Goal: Information Seeking & Learning: Check status

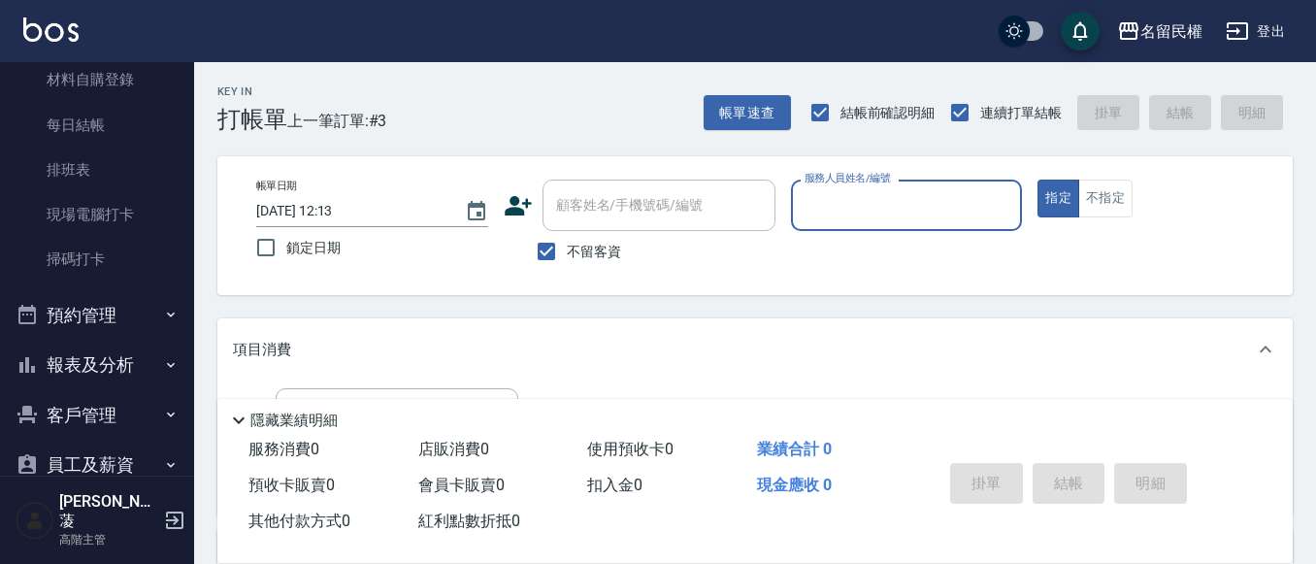
scroll to position [485, 0]
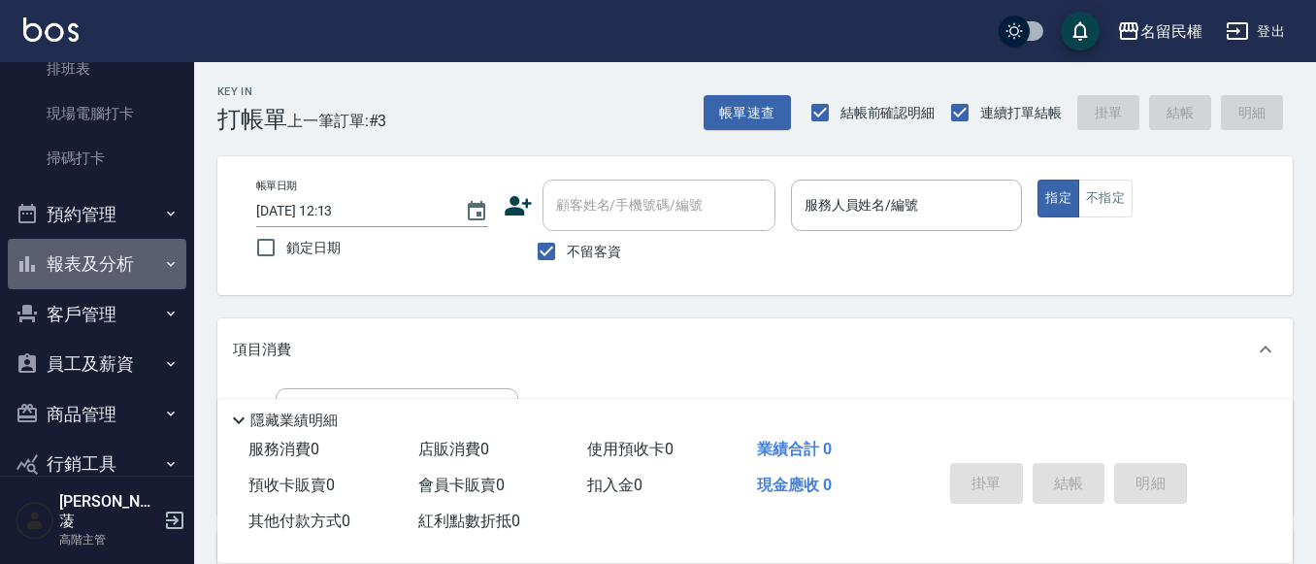
click at [100, 260] on button "報表及分析" at bounding box center [97, 264] width 179 height 50
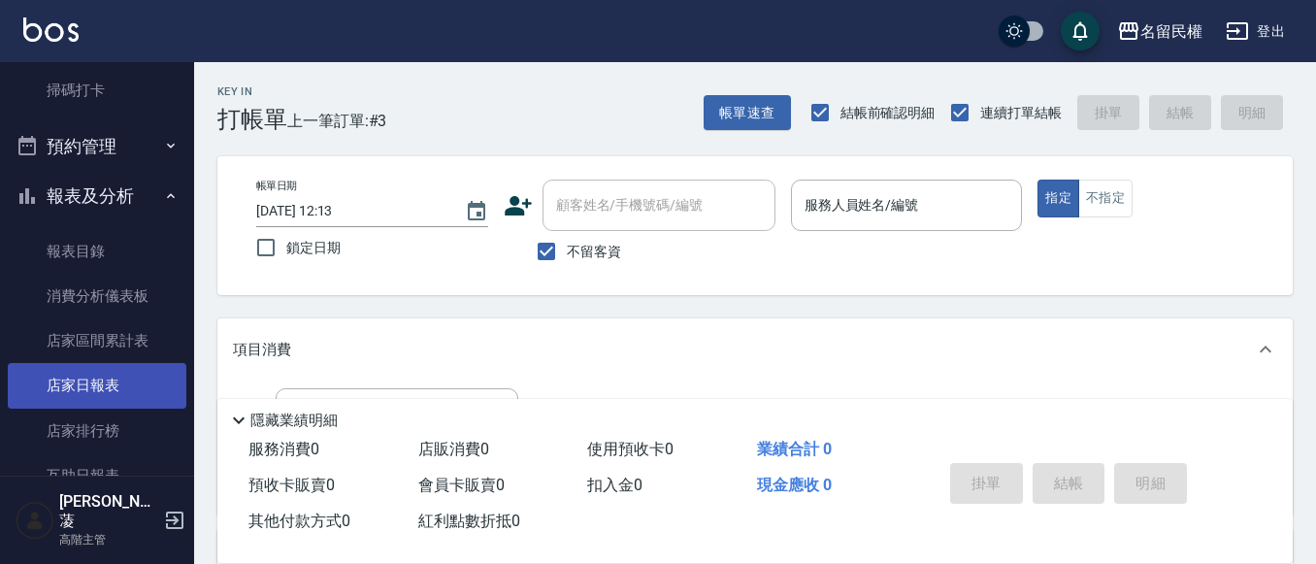
scroll to position [679, 0]
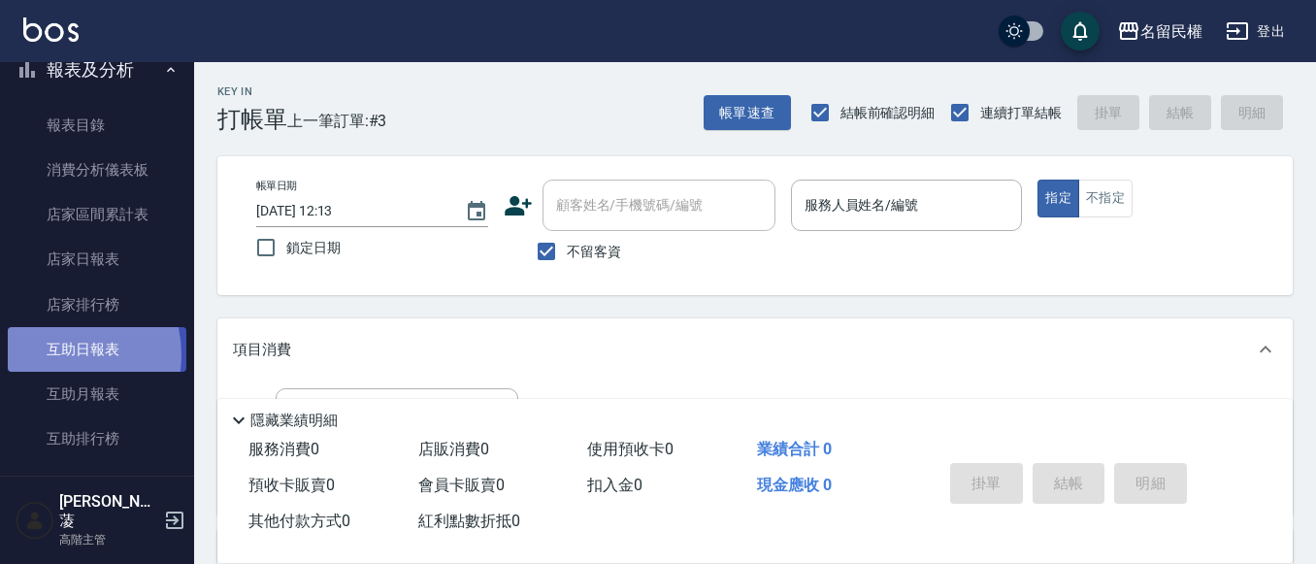
click at [57, 355] on link "互助日報表" at bounding box center [97, 349] width 179 height 45
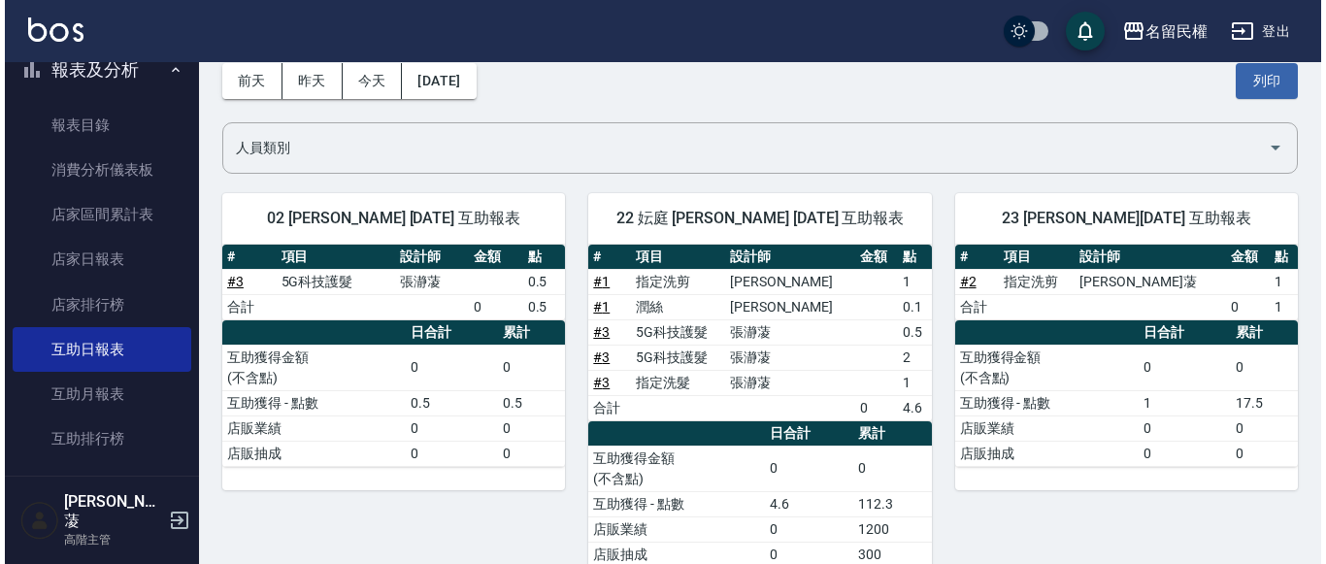
scroll to position [47, 0]
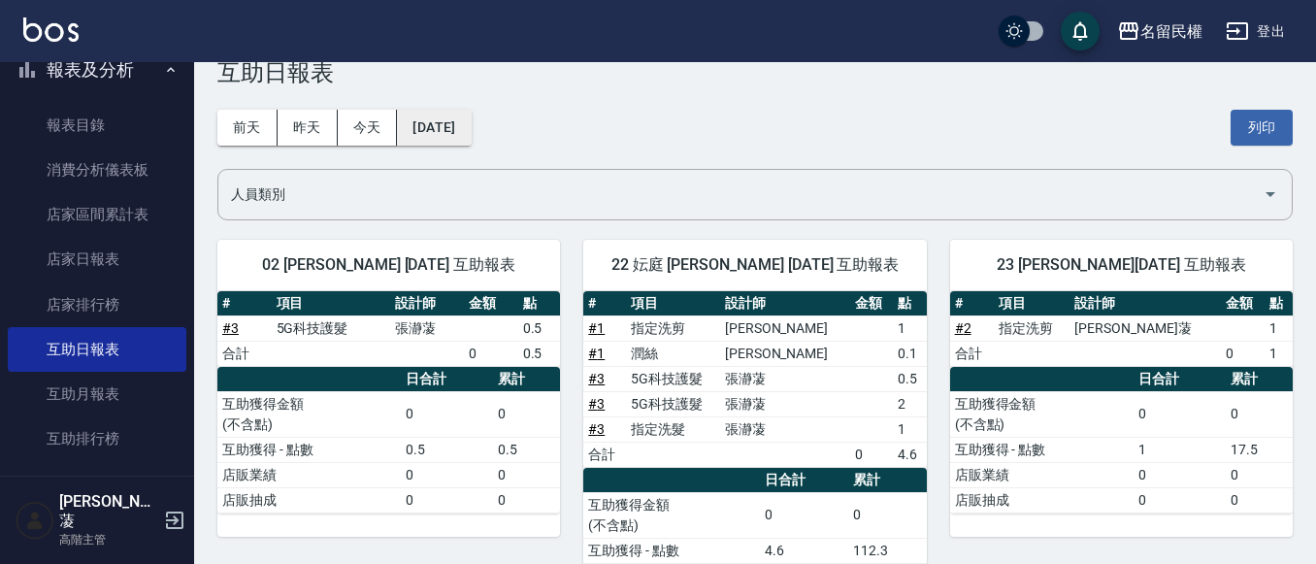
click at [466, 122] on button "[DATE]" at bounding box center [434, 128] width 74 height 36
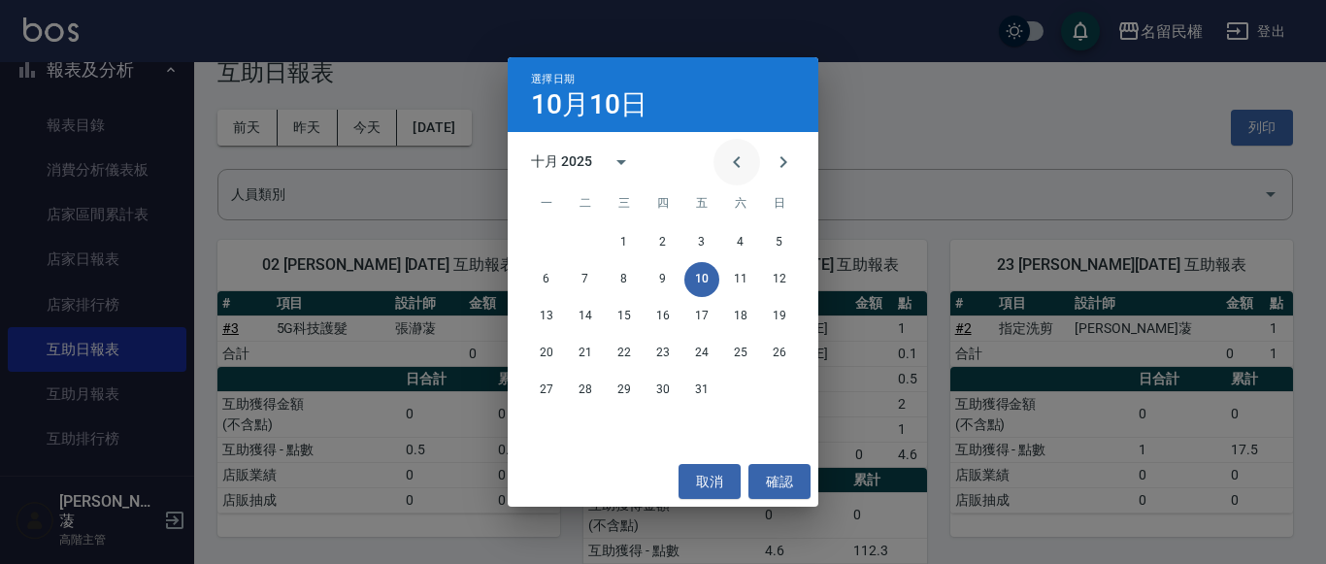
click at [741, 151] on icon "Previous month" at bounding box center [736, 161] width 23 height 23
click at [624, 279] on button "10" at bounding box center [624, 279] width 35 height 35
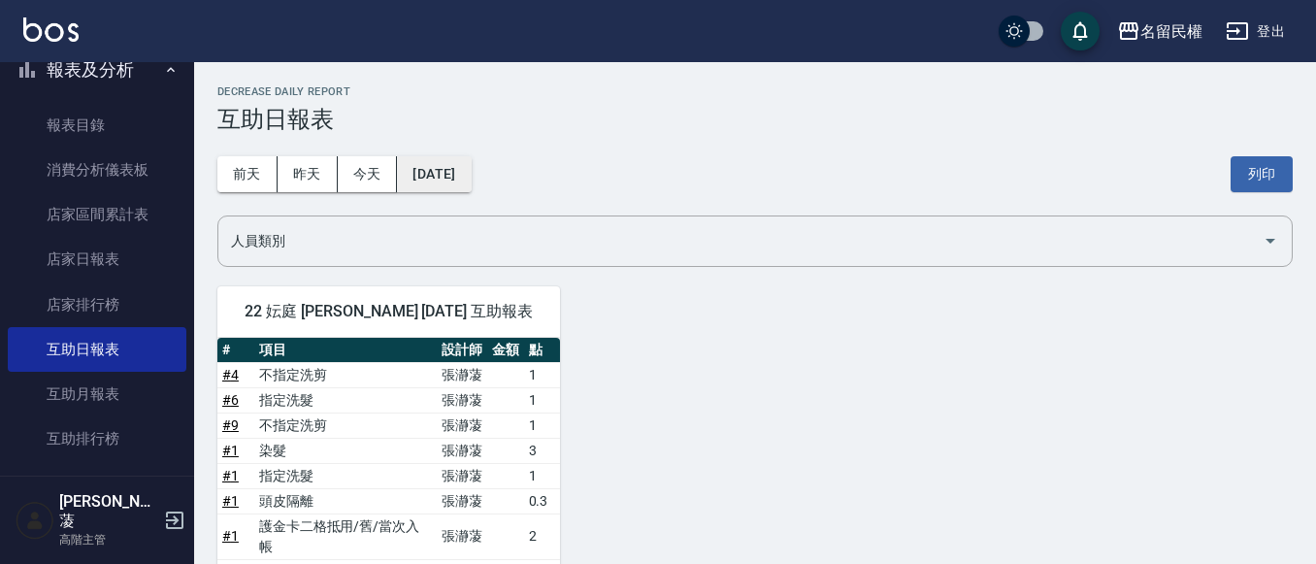
click at [471, 167] on button "[DATE]" at bounding box center [434, 174] width 74 height 36
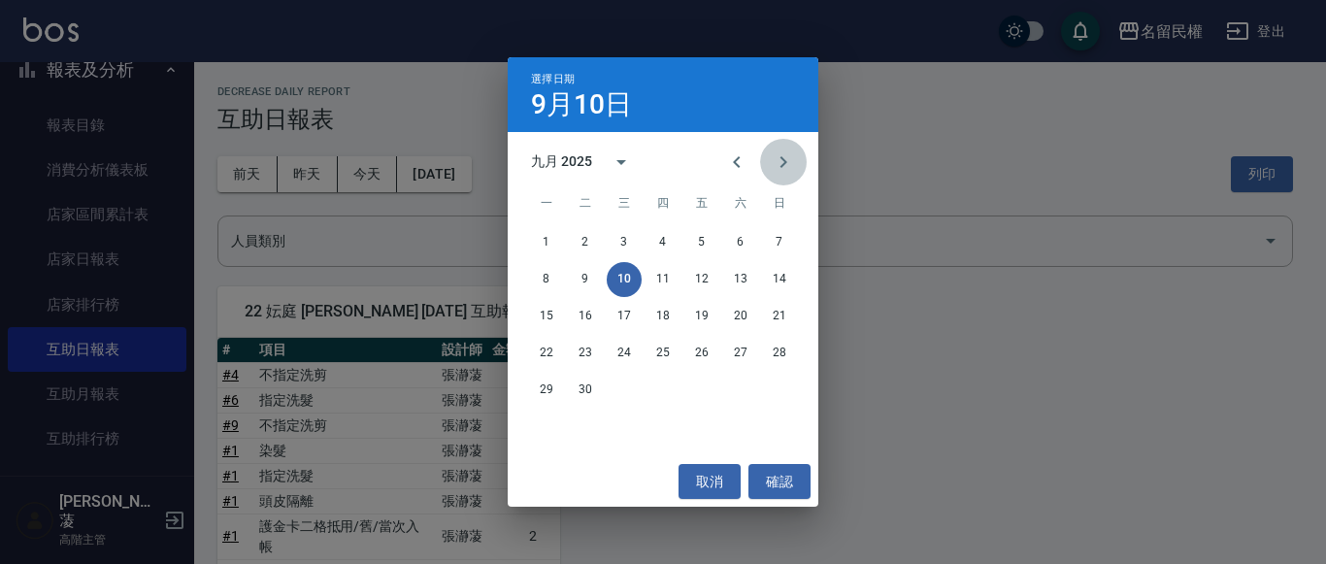
click at [773, 169] on icon "Next month" at bounding box center [783, 161] width 23 height 23
click at [900, 202] on div "選擇日期 [DATE] 十月 2025 一 二 三 四 五 六 日 1 2 3 4 5 6 7 8 9 10 11 12 13 14 15 16 17 18 …" at bounding box center [663, 282] width 1326 height 564
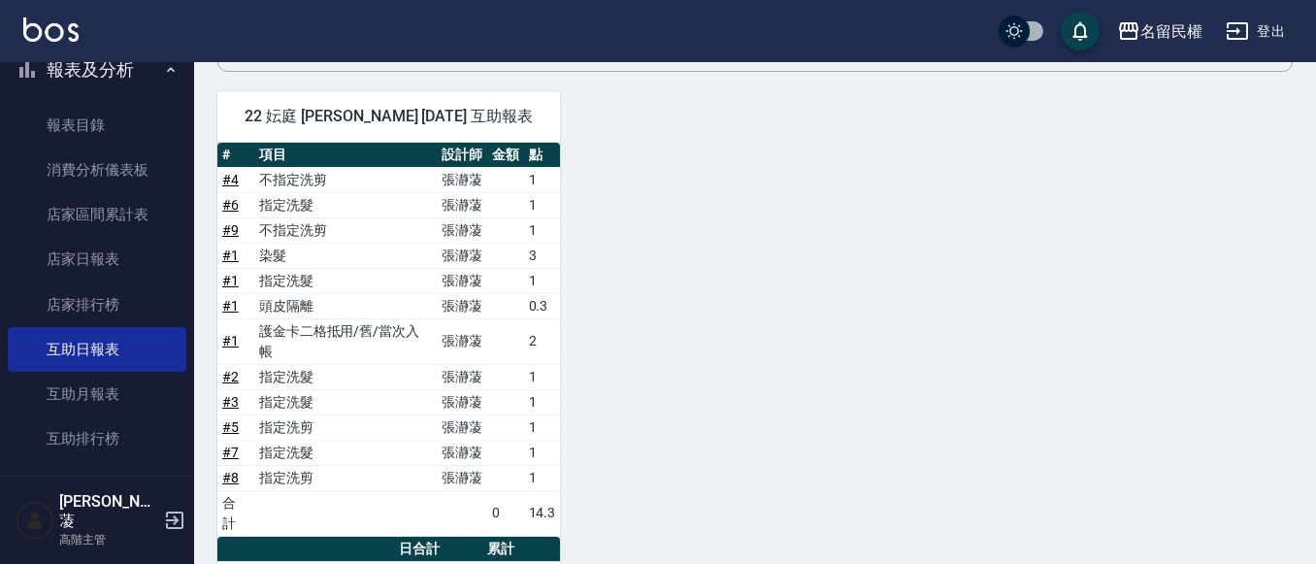
scroll to position [70, 0]
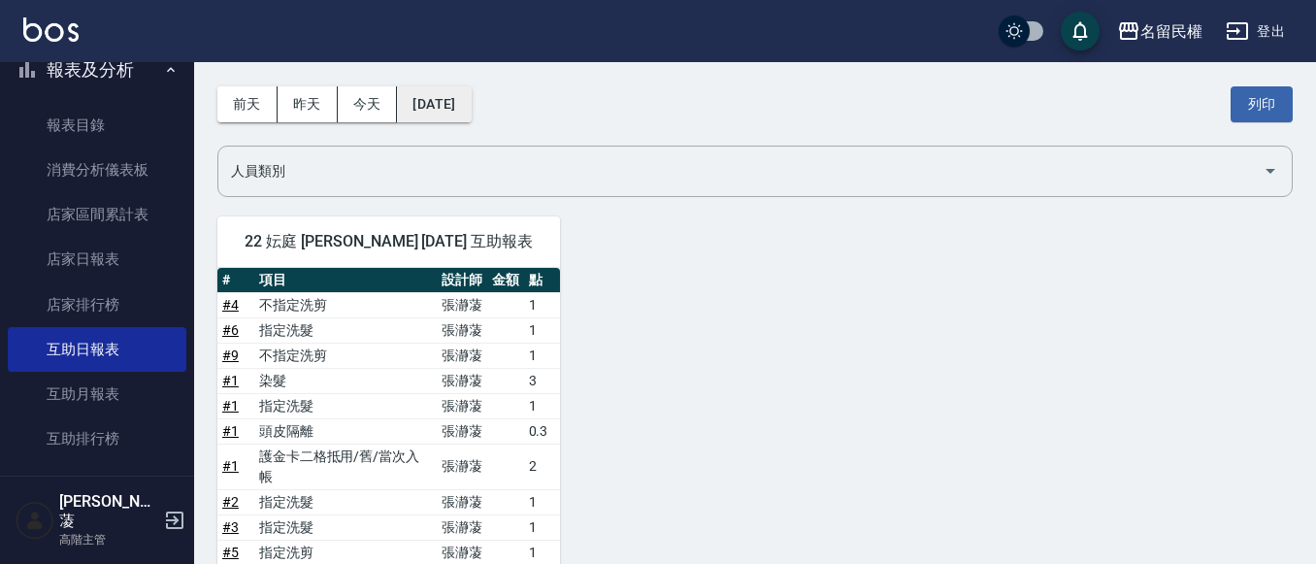
click at [434, 106] on button "[DATE]" at bounding box center [434, 104] width 74 height 36
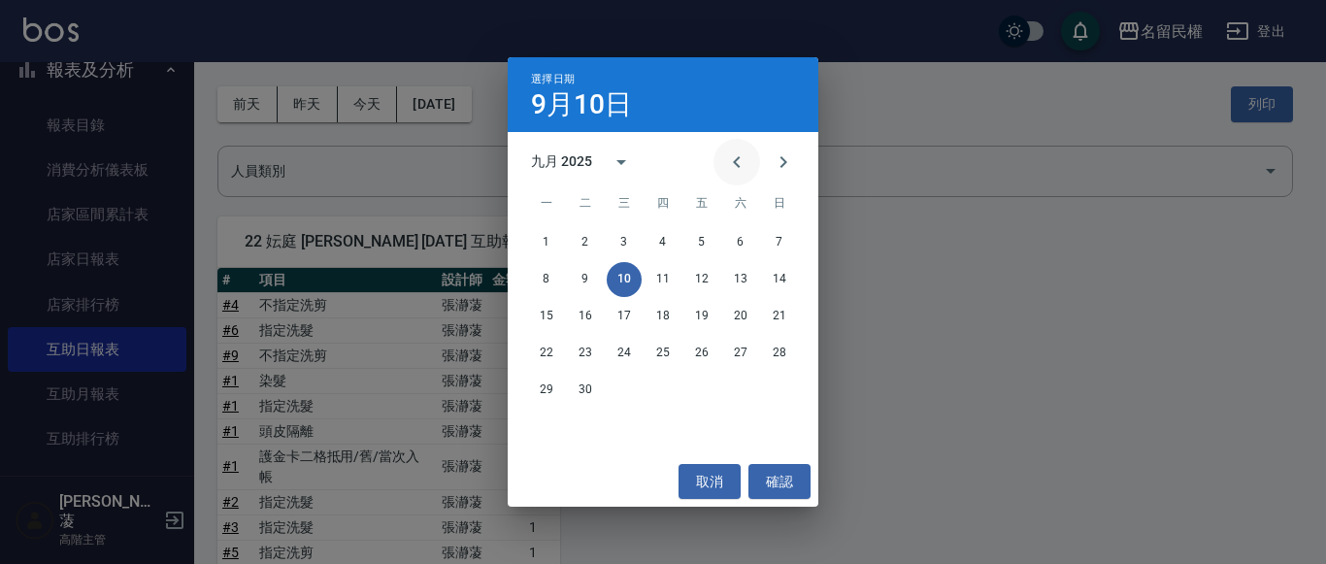
click at [753, 162] on button "Previous month" at bounding box center [736, 162] width 47 height 47
click at [787, 177] on button "Next month" at bounding box center [783, 162] width 47 height 47
drag, startPoint x: 899, startPoint y: 164, endPoint x: 888, endPoint y: 168, distance: 11.4
click at [895, 168] on div "選擇日期 [DATE] 九月 2025 一 二 三 四 五 六 日 1 2 3 4 5 6 7 8 9 10 11 12 13 14 15 16 17 18 …" at bounding box center [663, 282] width 1326 height 564
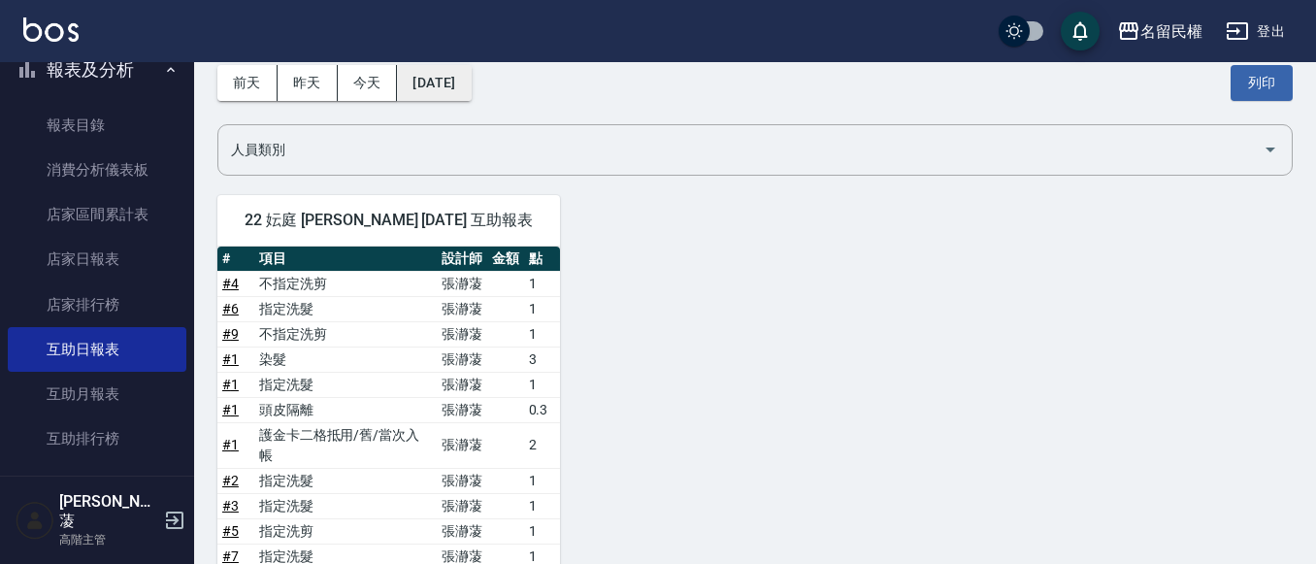
scroll to position [0, 0]
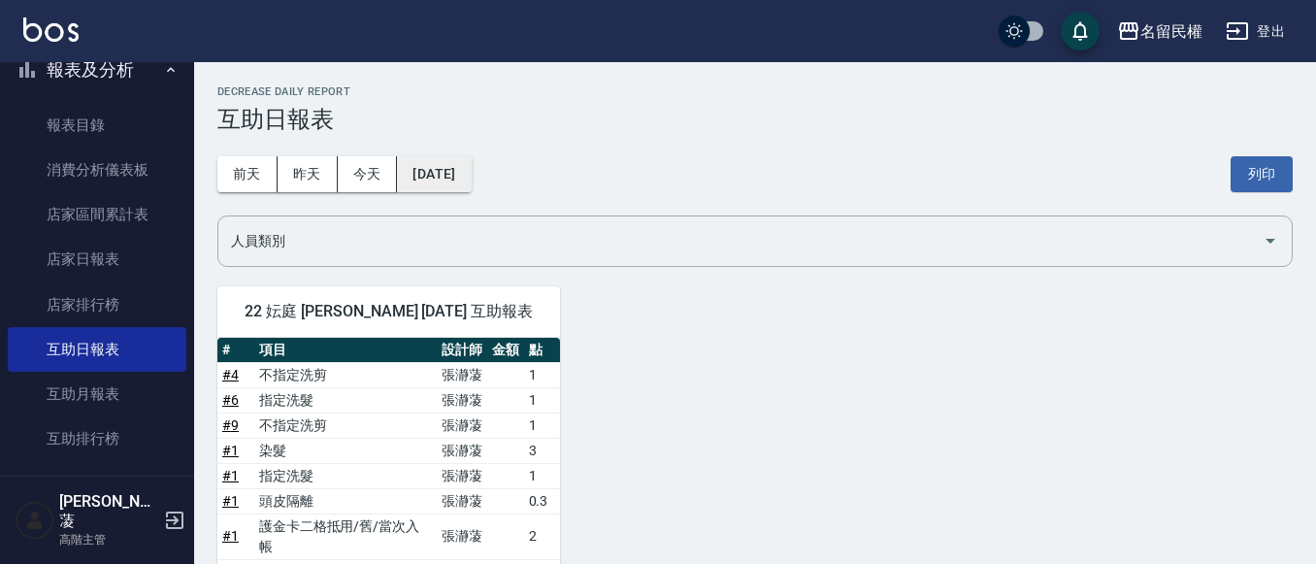
click at [464, 176] on button "[DATE]" at bounding box center [434, 174] width 74 height 36
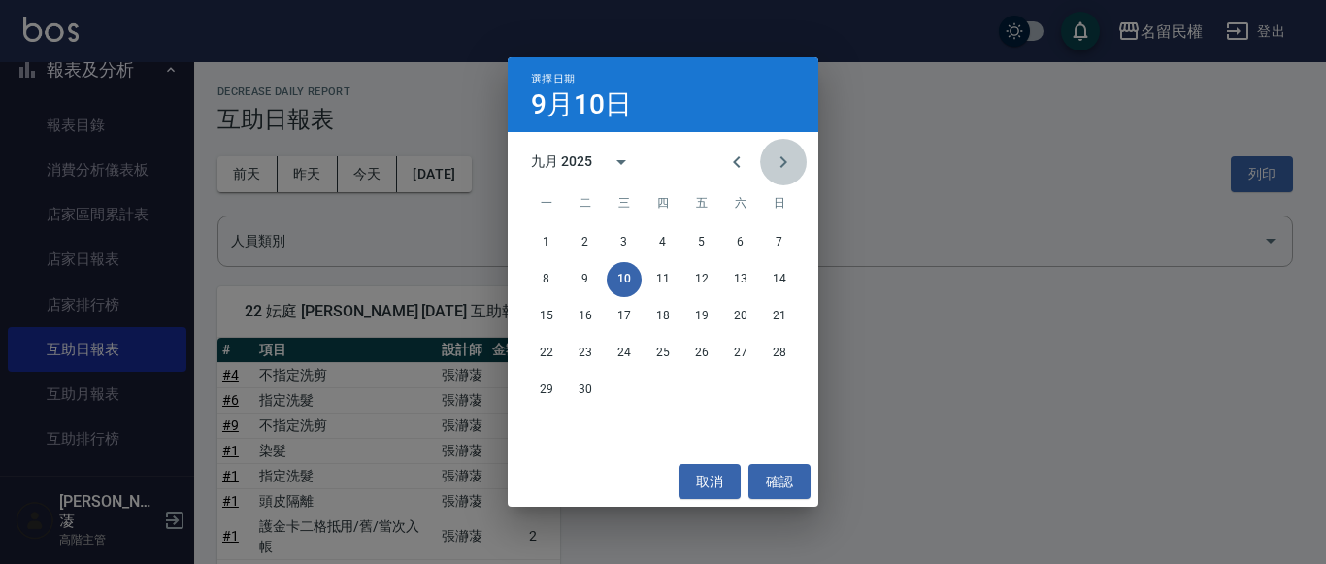
click at [782, 169] on icon "Next month" at bounding box center [783, 161] width 23 height 23
click at [705, 267] on button "10" at bounding box center [701, 279] width 35 height 35
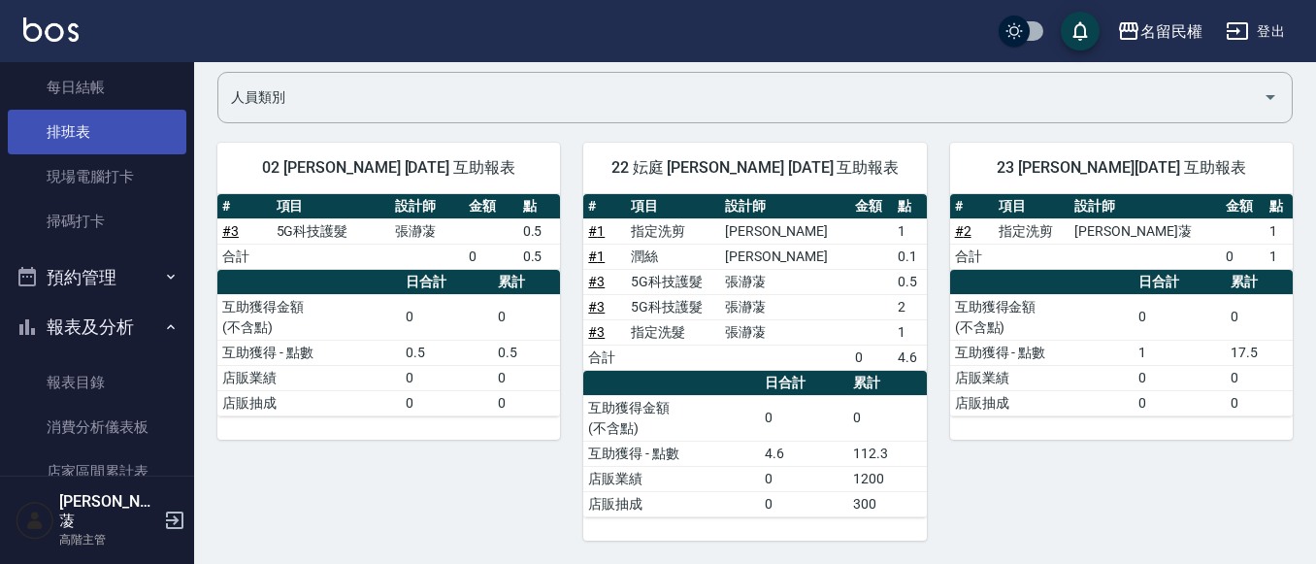
scroll to position [388, 0]
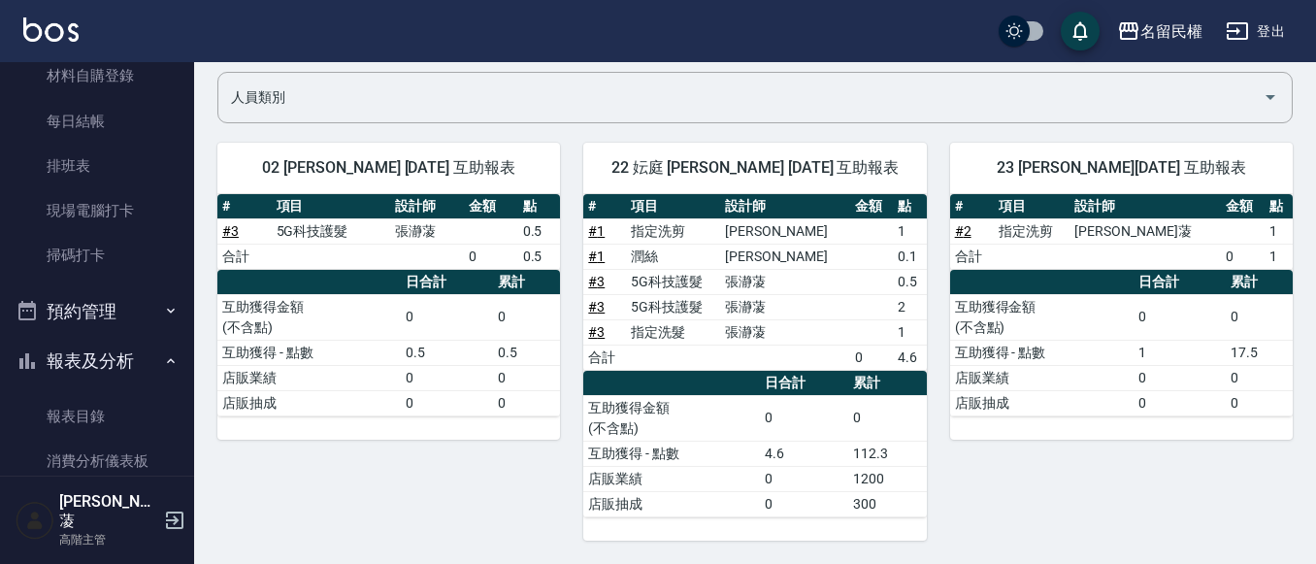
click at [167, 340] on button "報表及分析" at bounding box center [97, 361] width 179 height 50
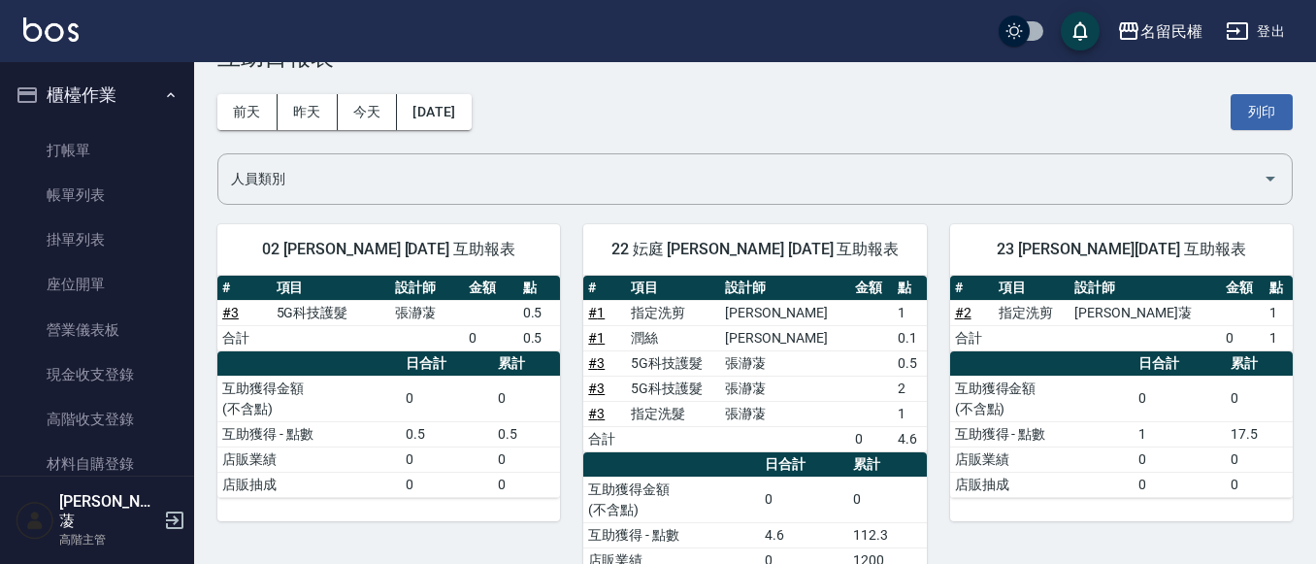
scroll to position [97, 0]
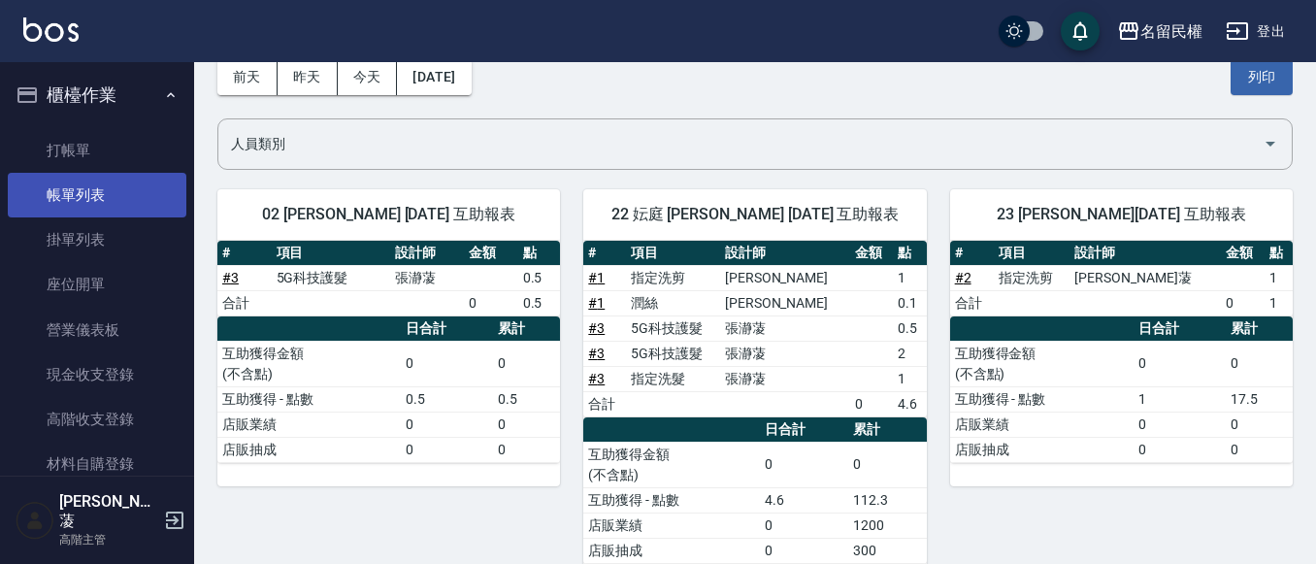
click at [132, 196] on link "帳單列表" at bounding box center [97, 195] width 179 height 45
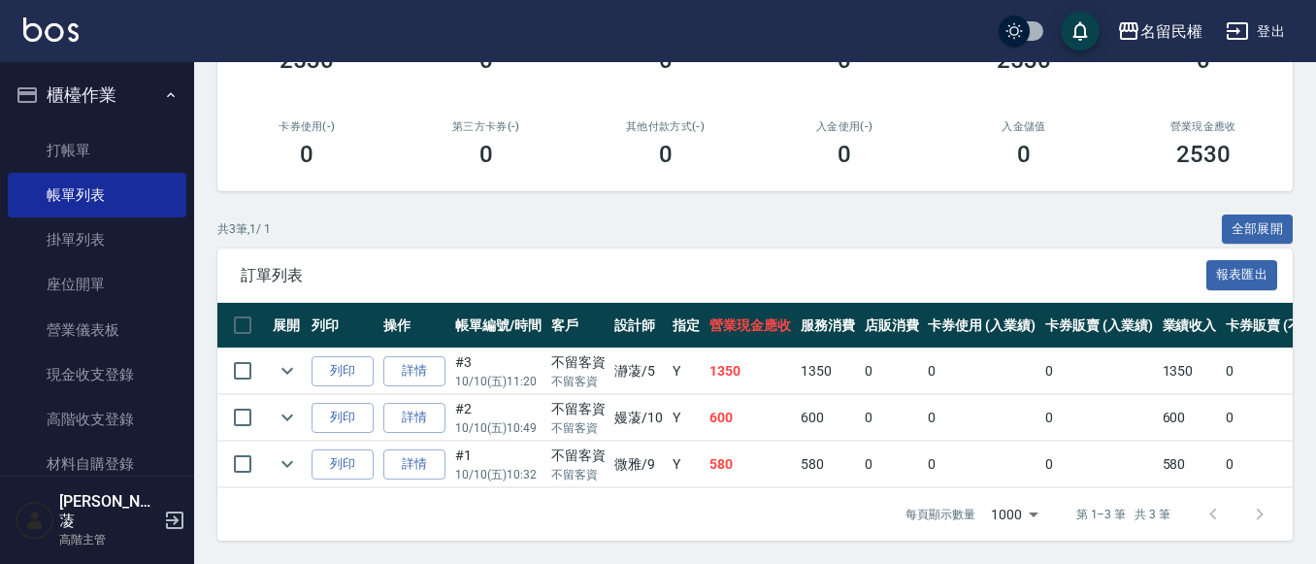
scroll to position [312, 0]
click at [415, 356] on link "詳情" at bounding box center [414, 371] width 62 height 30
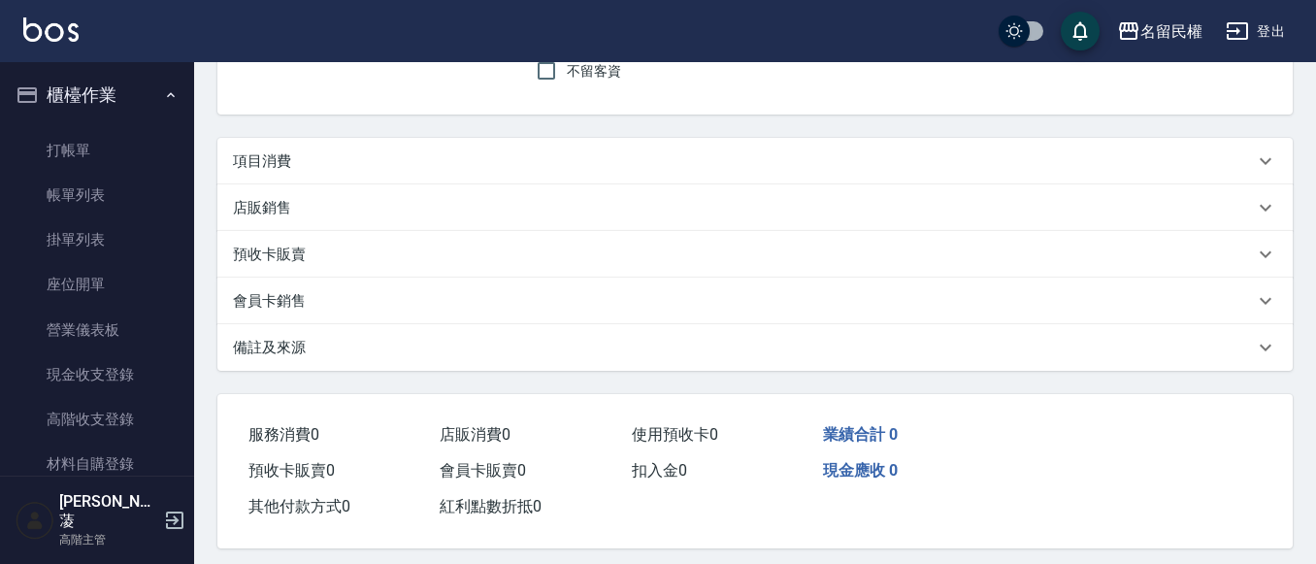
type input "[DATE] 11:20"
checkbox input "true"
type input "瀞蓤-5"
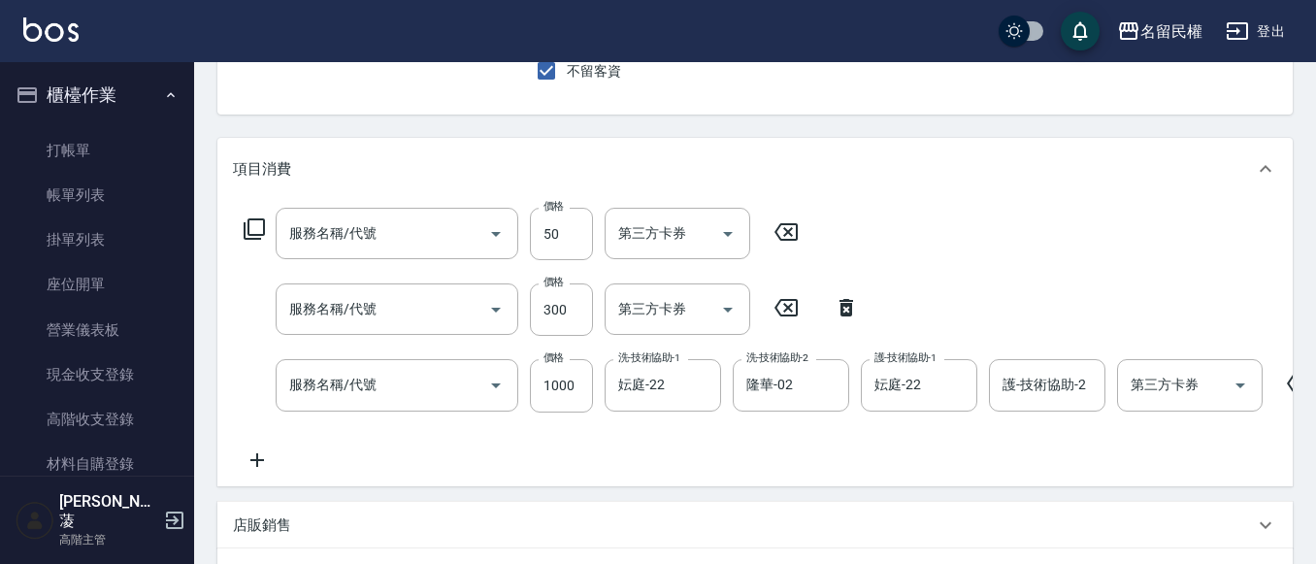
scroll to position [197, 0]
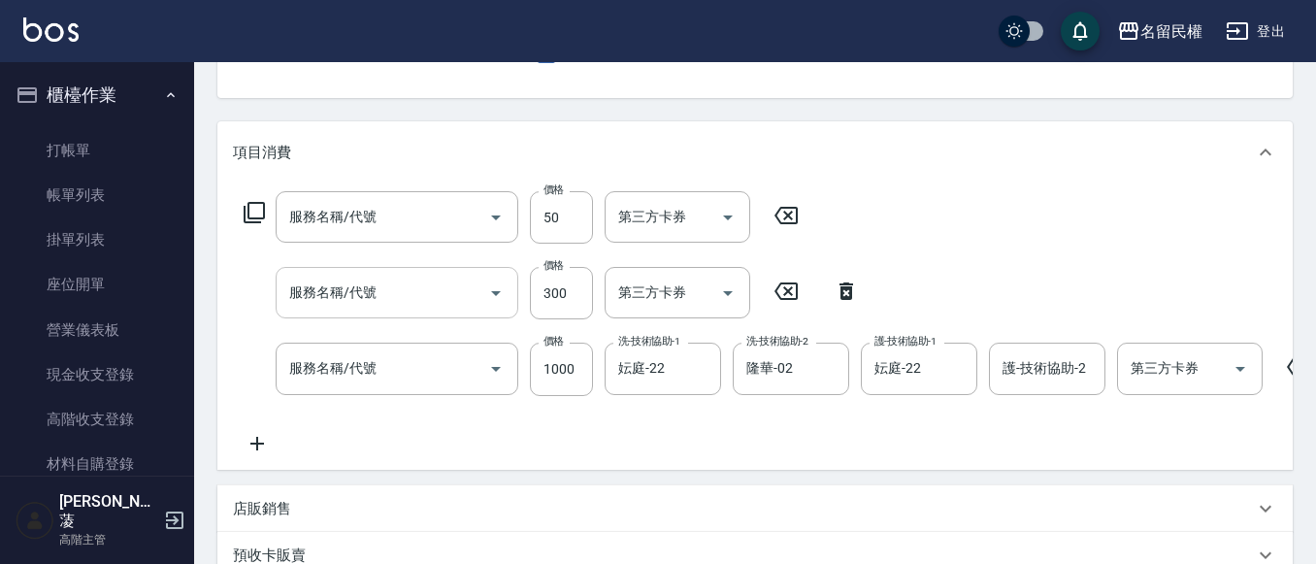
type input "青捲/吹捲/夾直/電棒/夾玉米鬚(703)"
type input "指定洗髮(102)"
type input "5G科技護髮(517)"
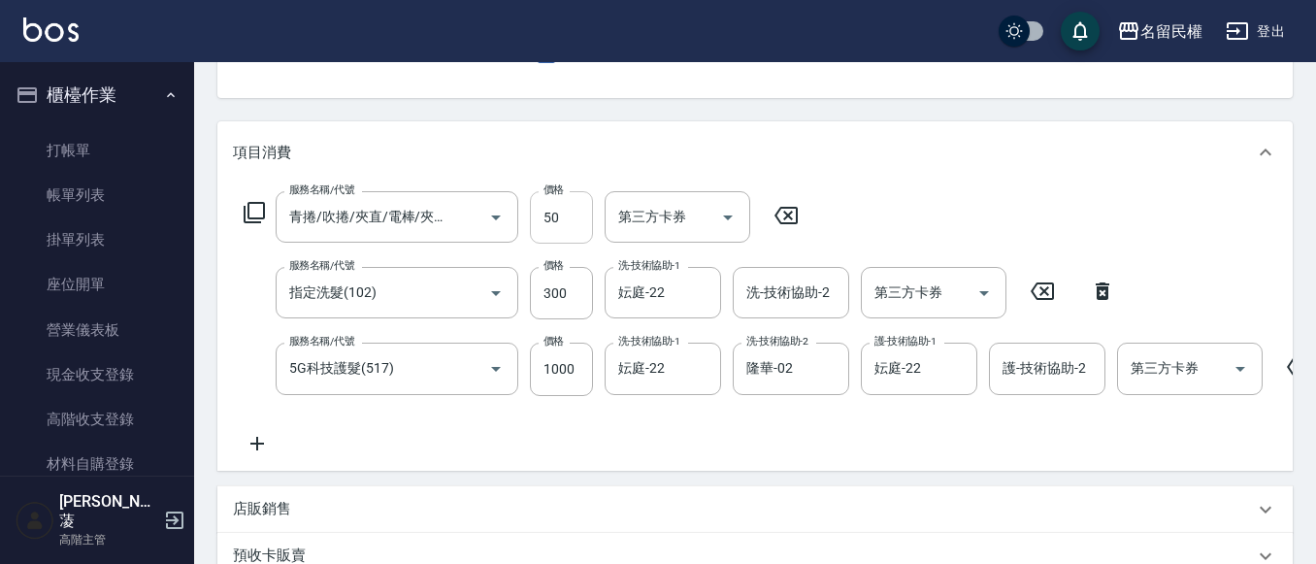
click at [574, 220] on input "50" at bounding box center [561, 217] width 63 height 52
type input "100"
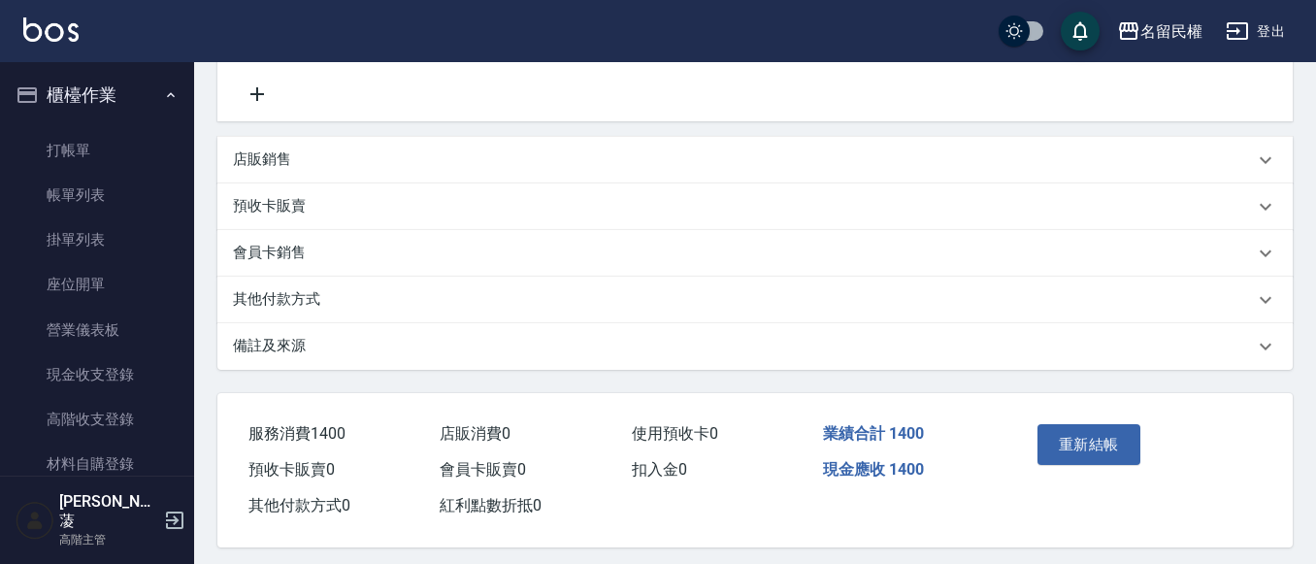
scroll to position [577, 0]
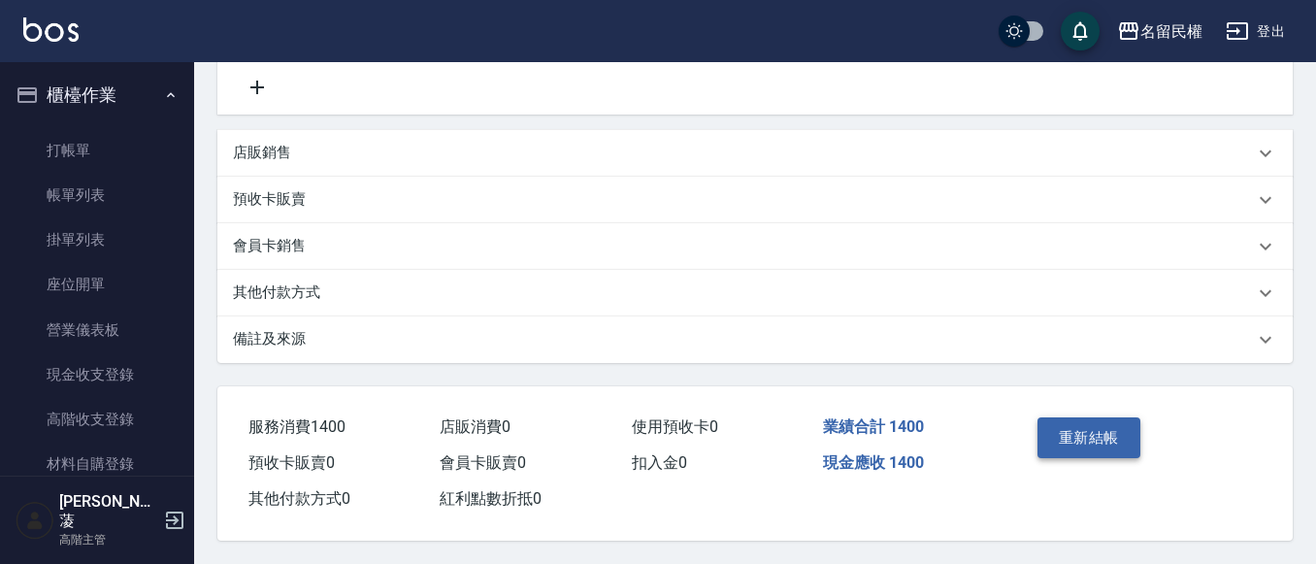
click at [1075, 439] on button "重新結帳" at bounding box center [1089, 437] width 103 height 41
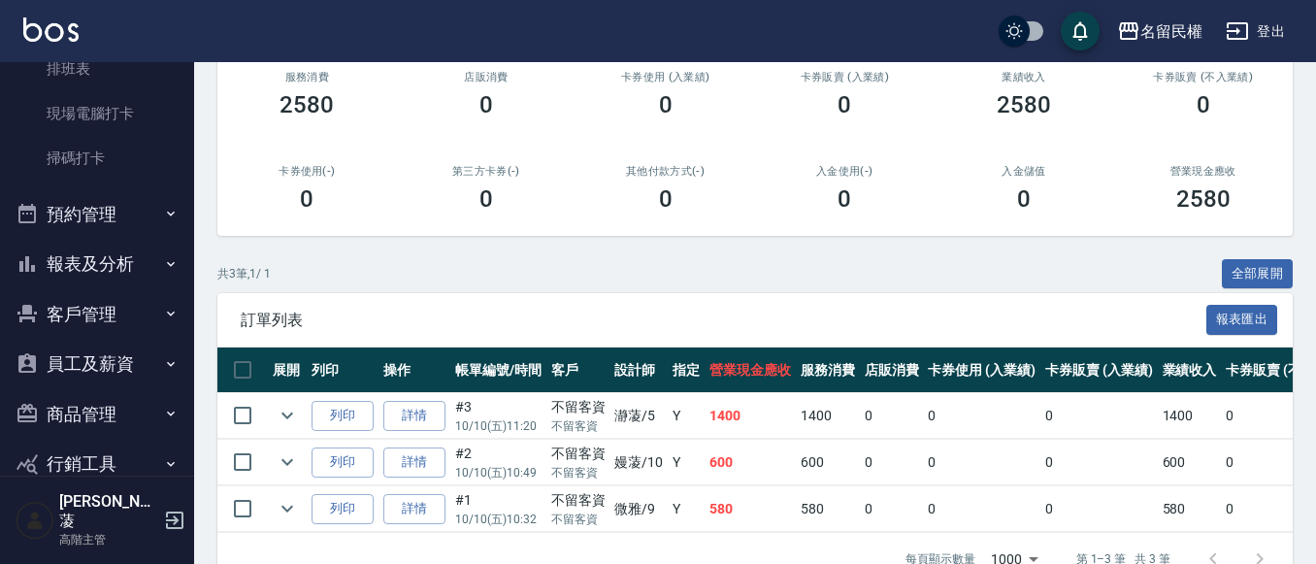
scroll to position [312, 0]
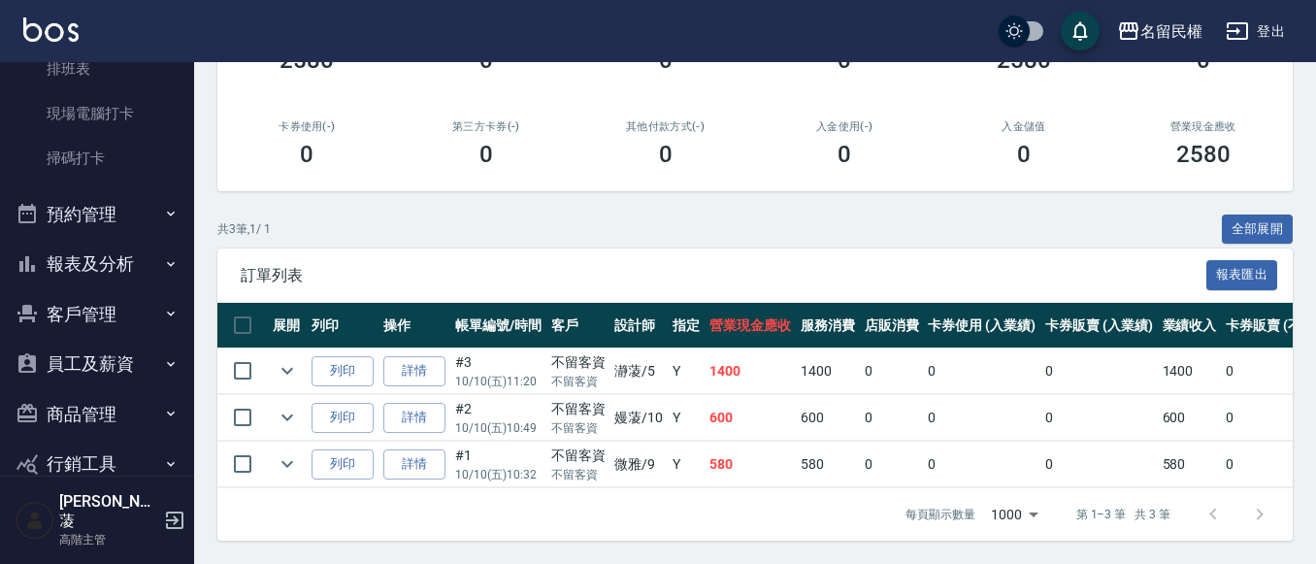
drag, startPoint x: 265, startPoint y: 426, endPoint x: 266, endPoint y: 406, distance: 20.4
click at [264, 423] on tbody "列印 詳情 #3 10/10 (五) 11:20 不留客資 不留客資 瀞蓤 /5 Y 1400 1400 0 0 0 1400 0 0 0 0 0 列印 詳情…" at bounding box center [1013, 418] width 1593 height 140
click at [611, 248] on div "訂單列表 報表匯出" at bounding box center [754, 274] width 1075 height 53
drag, startPoint x: 284, startPoint y: 396, endPoint x: 274, endPoint y: 381, distance: 18.1
click at [282, 403] on button "expand row" at bounding box center [287, 417] width 29 height 29
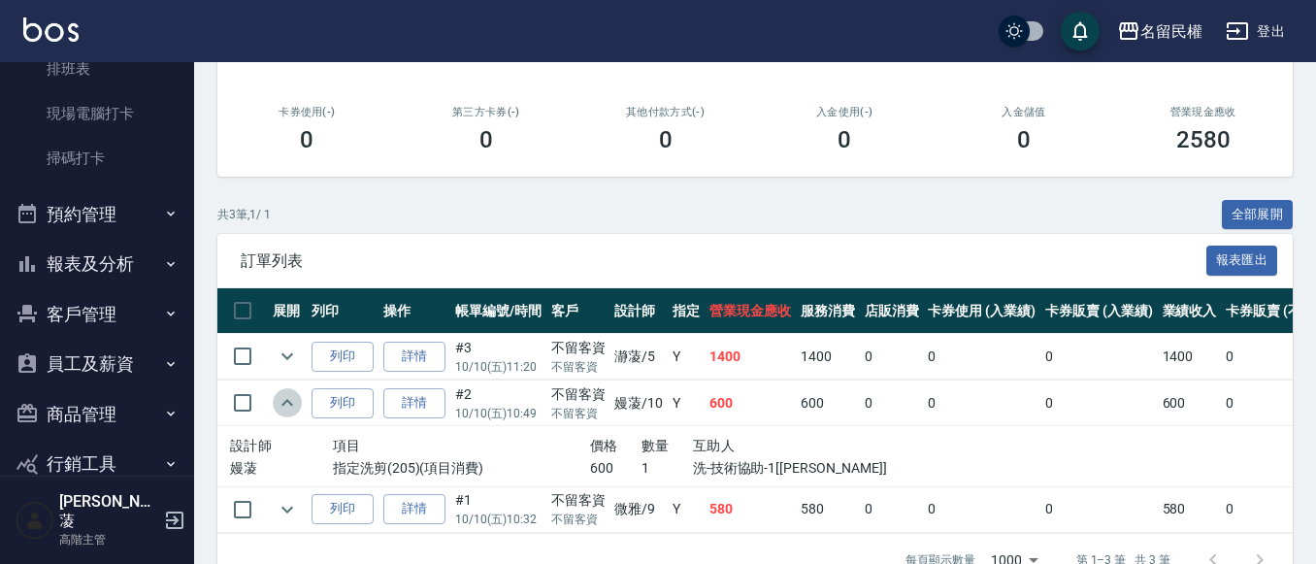
drag, startPoint x: 285, startPoint y: 395, endPoint x: 270, endPoint y: 363, distance: 35.6
click at [285, 392] on icon "expand row" at bounding box center [287, 402] width 23 height 23
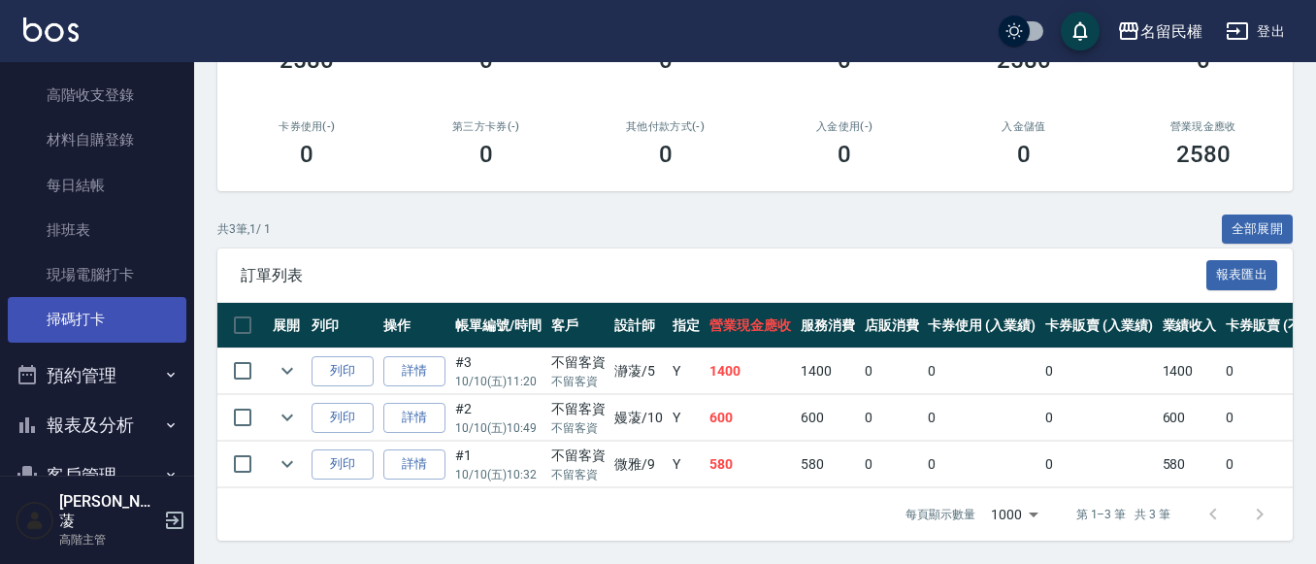
scroll to position [291, 0]
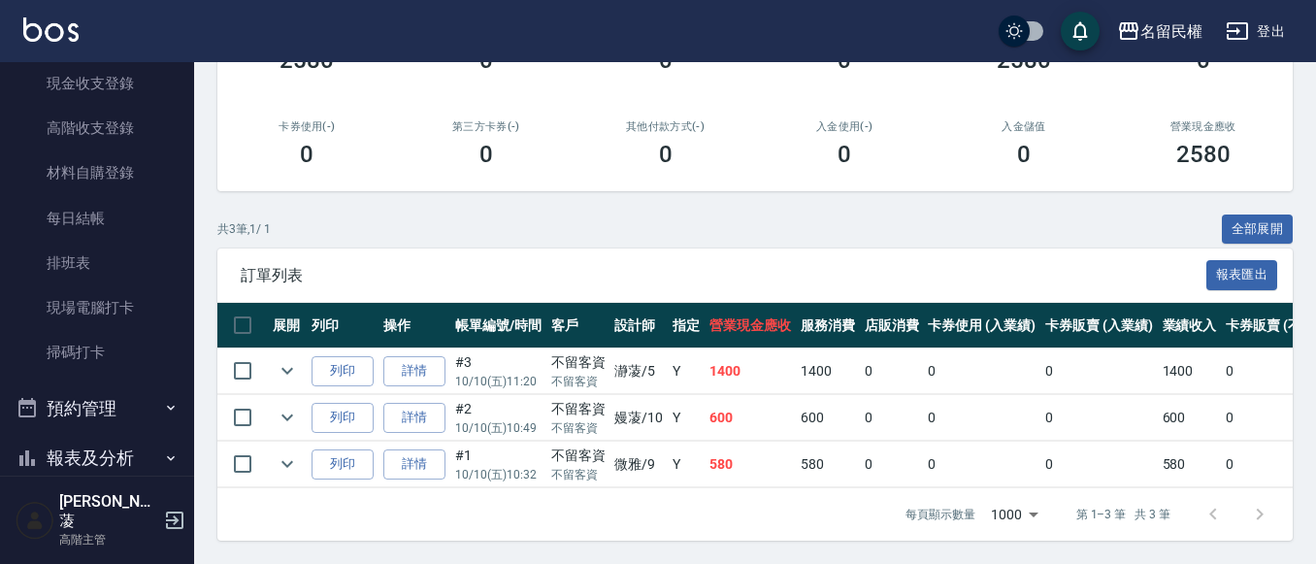
click at [144, 435] on button "報表及分析" at bounding box center [97, 458] width 179 height 50
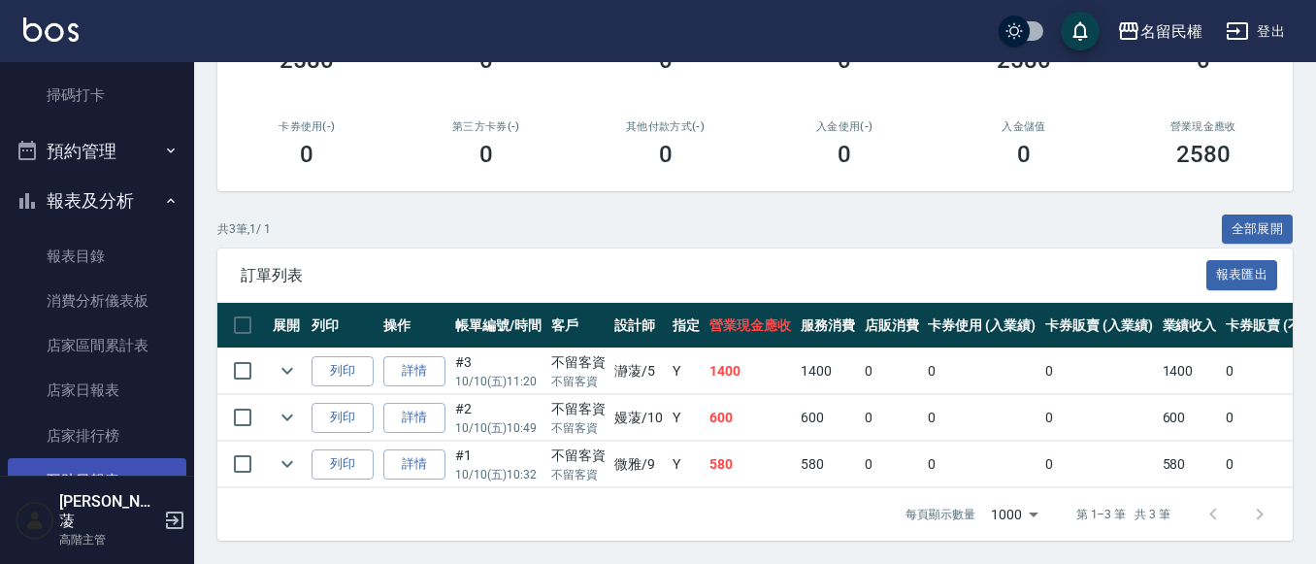
scroll to position [582, 0]
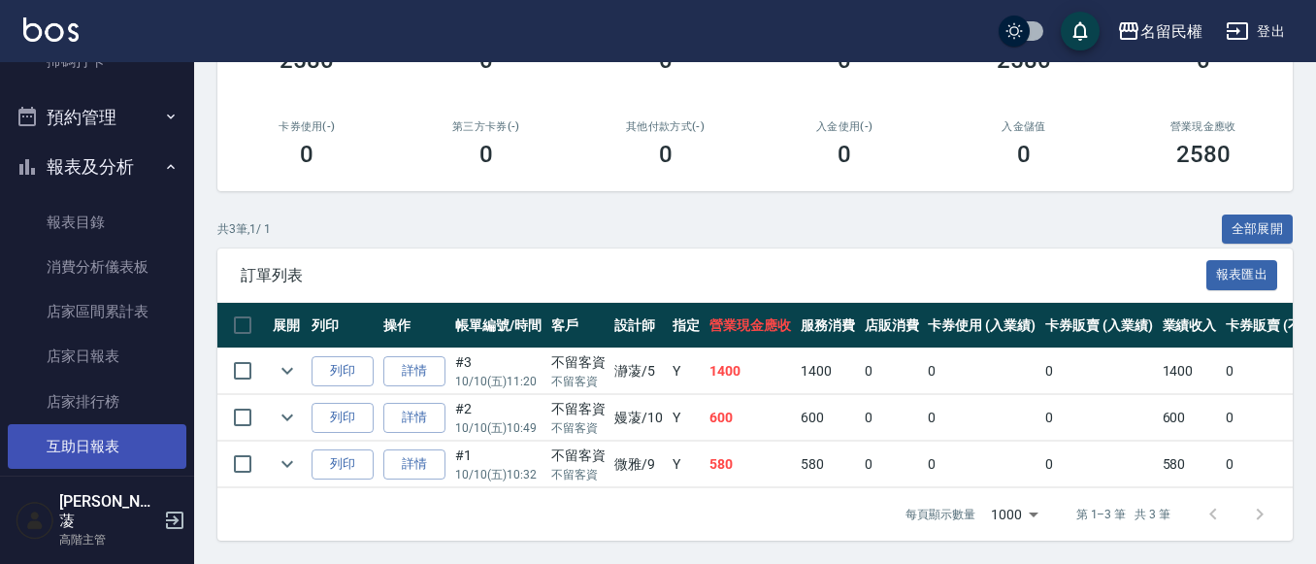
click at [136, 448] on link "互助日報表" at bounding box center [97, 446] width 179 height 45
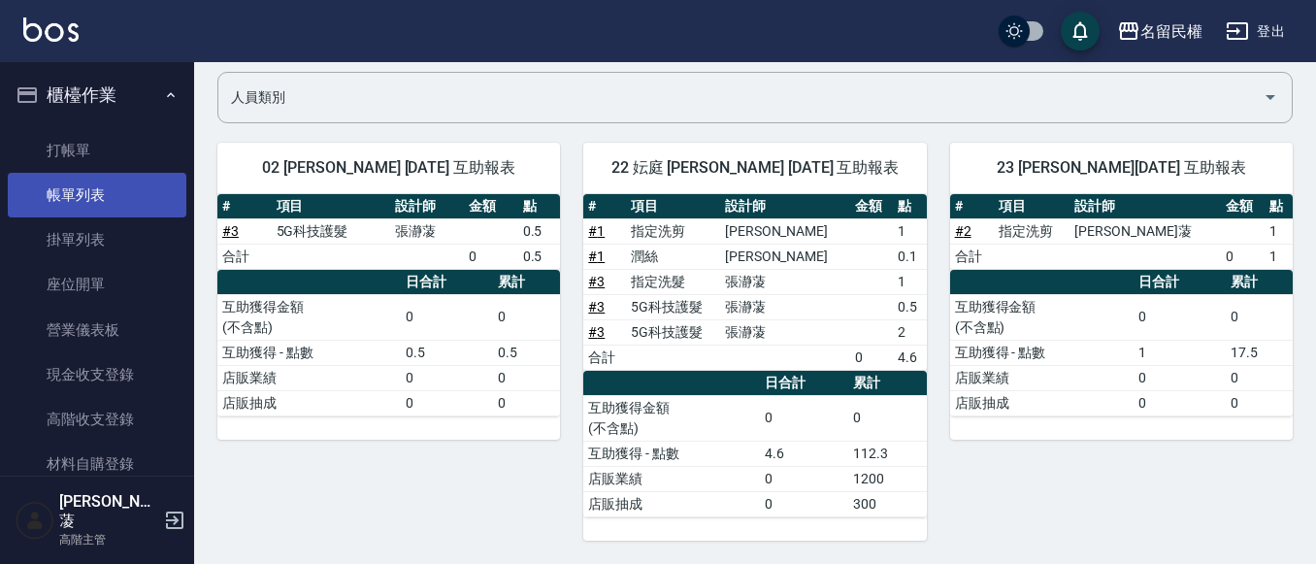
drag, startPoint x: 134, startPoint y: 216, endPoint x: 124, endPoint y: 210, distance: 11.8
click at [135, 216] on link "帳單列表" at bounding box center [97, 195] width 179 height 45
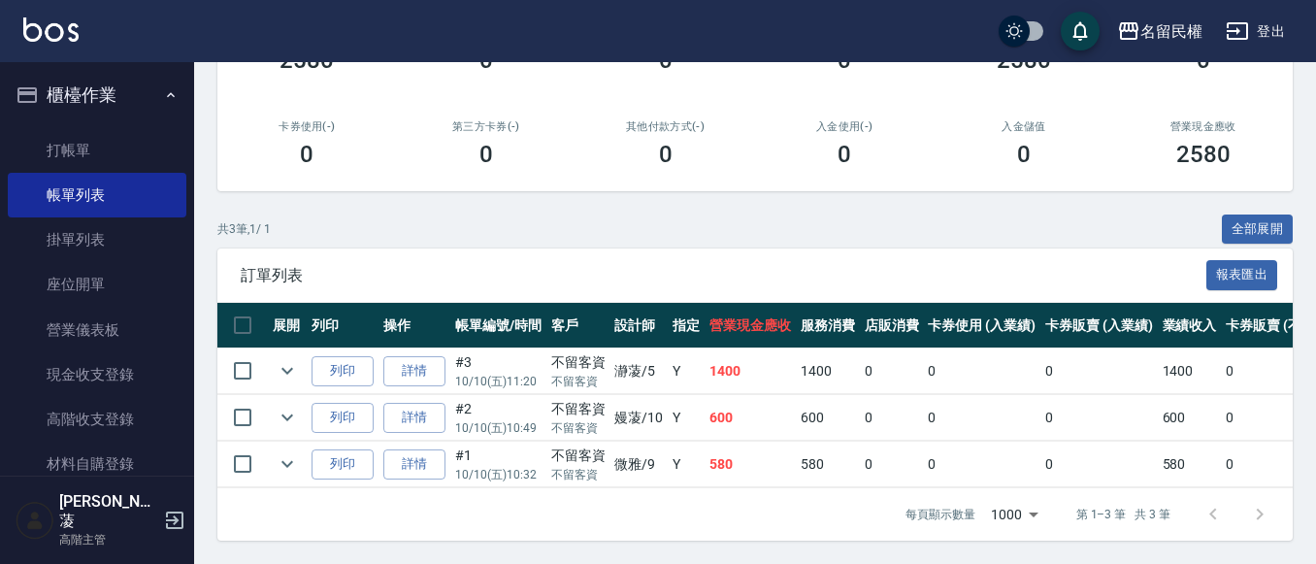
scroll to position [312, 0]
click at [422, 362] on link "詳情" at bounding box center [414, 371] width 62 height 30
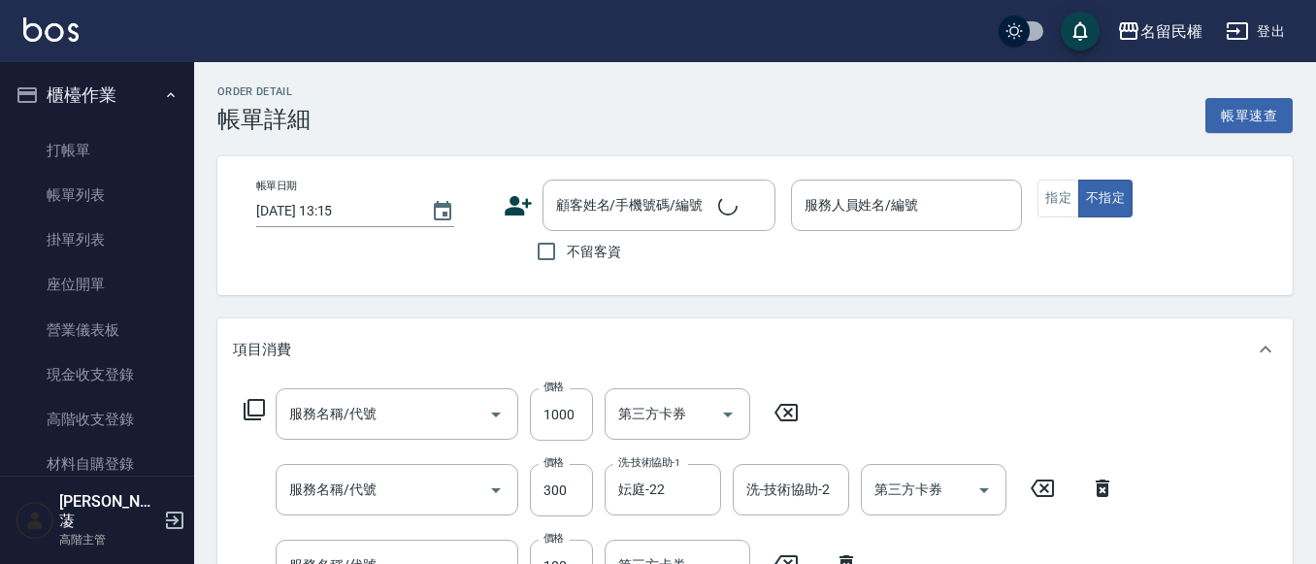
type input "[DATE] 11:20"
checkbox input "true"
type input "瀞蓤-5"
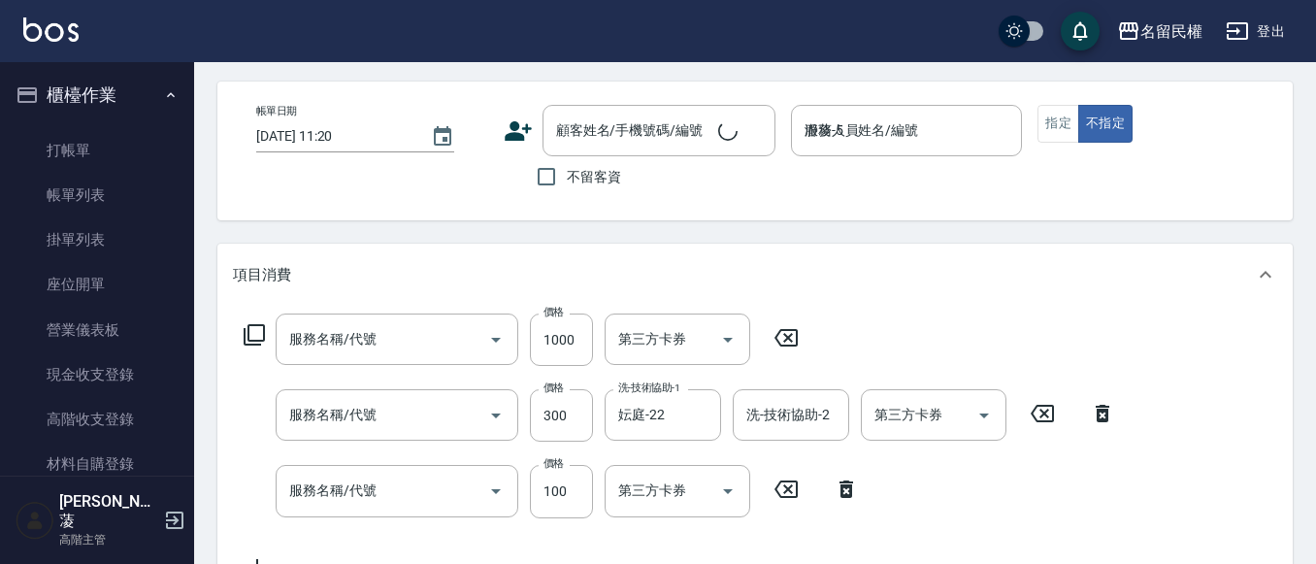
type input "5G科技護髮(517)"
type input "指定洗髮(102)"
type input "青捲/吹捲/夾直/電棒/夾玉米鬚(703)"
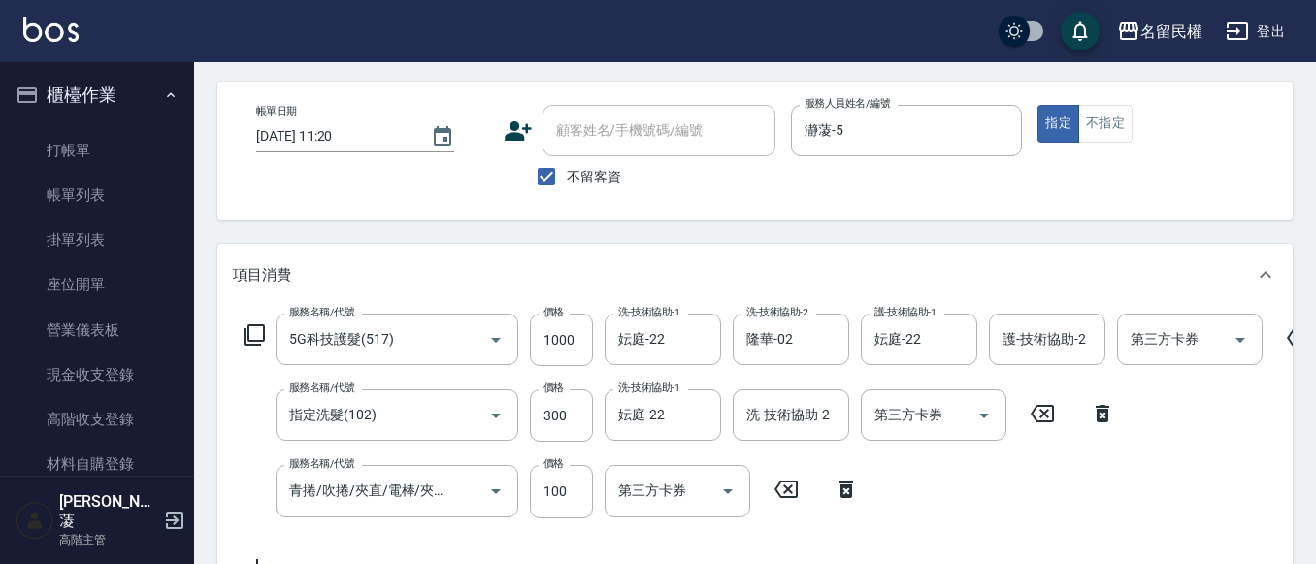
scroll to position [291, 0]
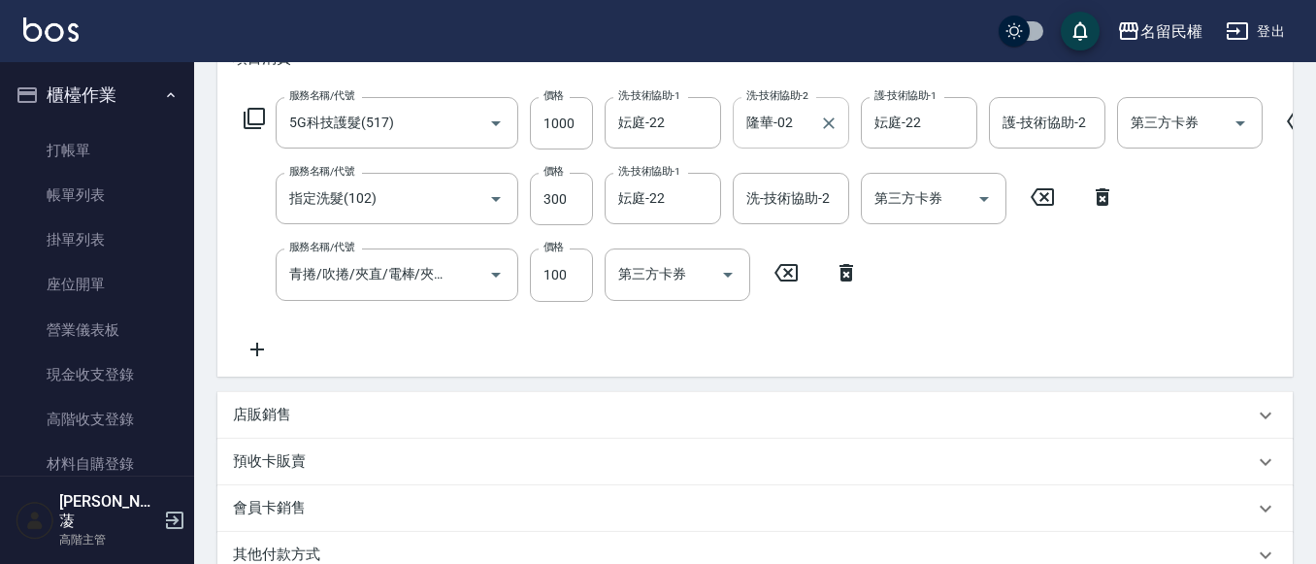
click at [810, 119] on input "隆華-02" at bounding box center [777, 123] width 70 height 34
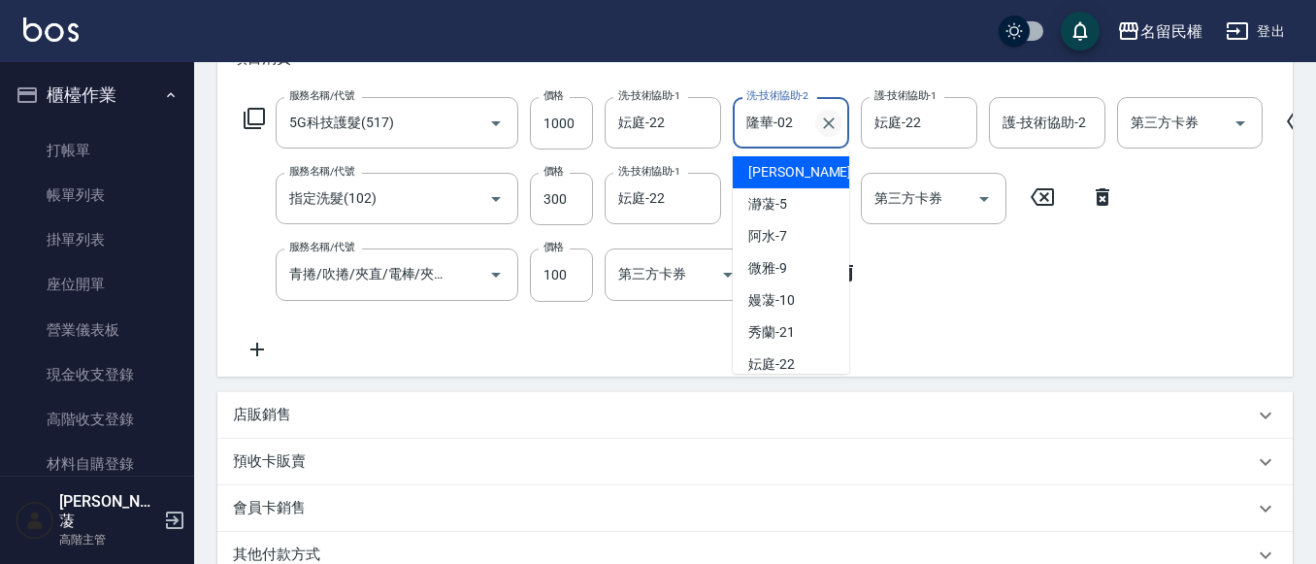
click at [837, 117] on icon "Clear" at bounding box center [828, 123] width 19 height 19
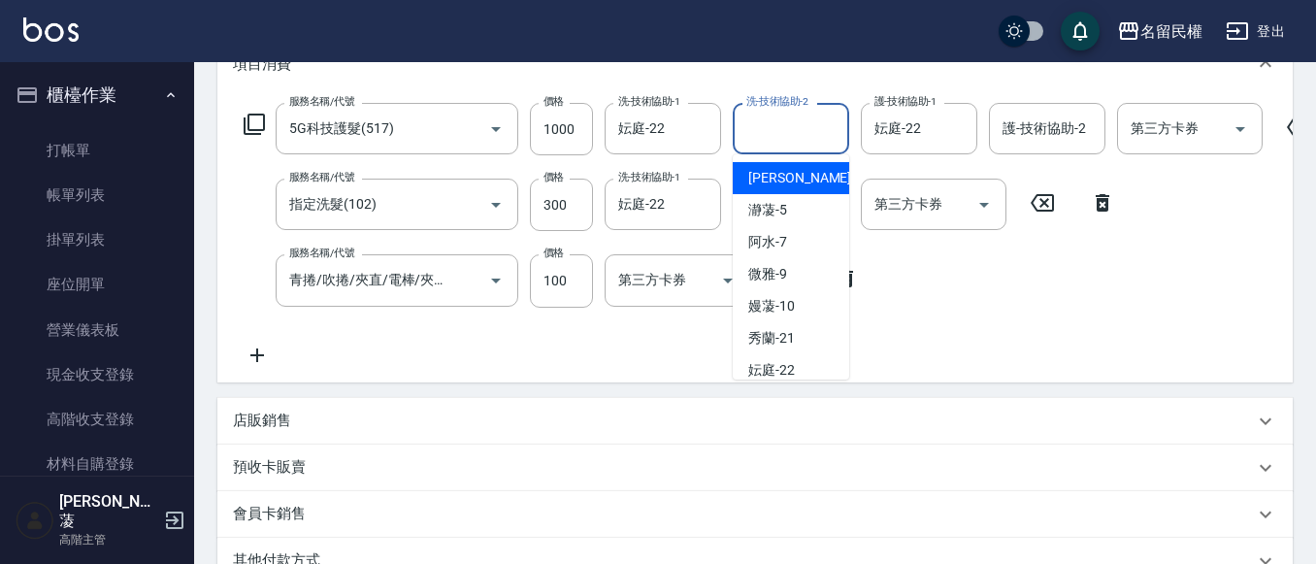
click at [982, 275] on div "服務名稱/代號 5G科技護髮(517) 服務名稱/代號 價格 1000 價格 洗-技術協助-1 妘庭-22 洗-技術協助-1 洗-技術協助-2 洗-技術協助-…" at bounding box center [778, 234] width 1090 height 263
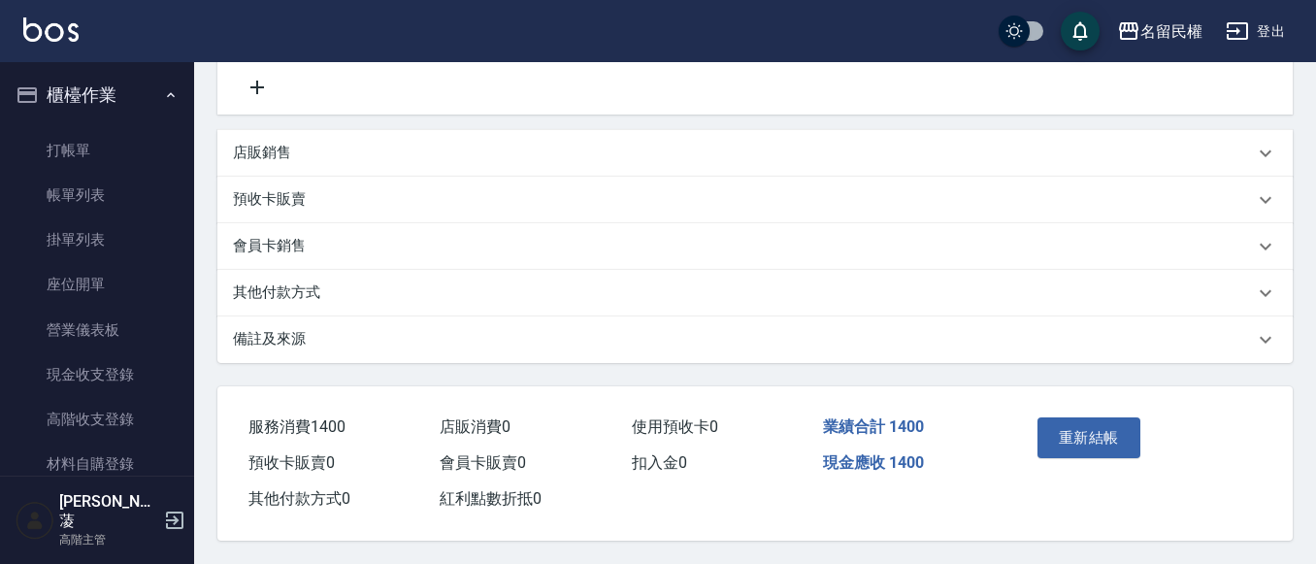
scroll to position [577, 0]
click at [1081, 429] on button "重新結帳" at bounding box center [1089, 437] width 103 height 41
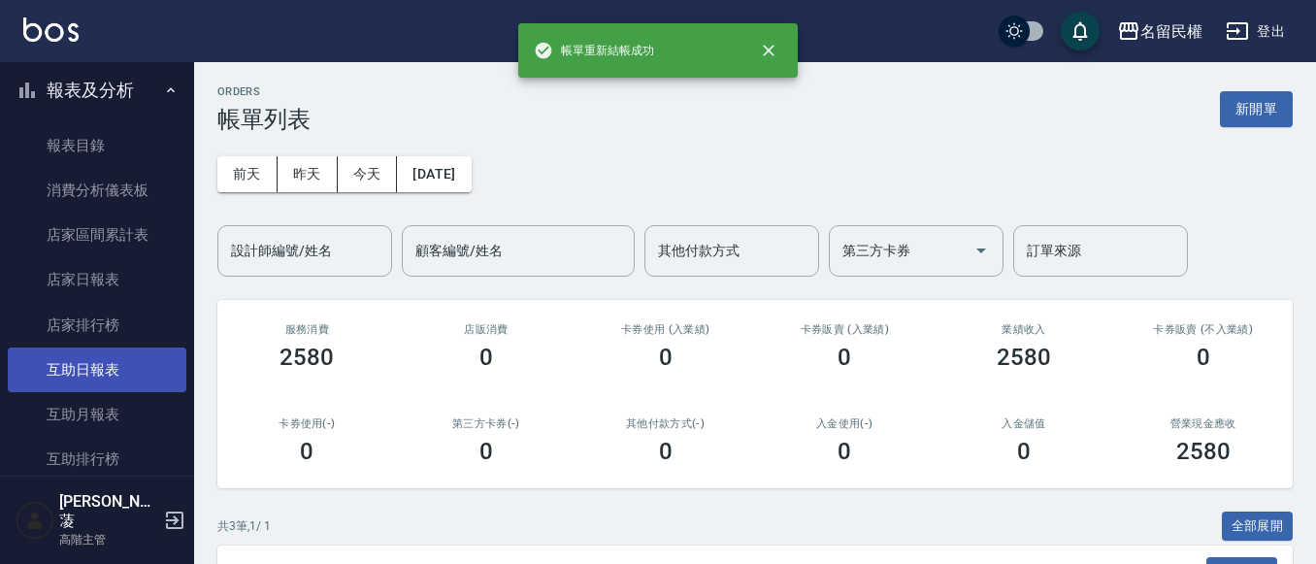
scroll to position [679, 0]
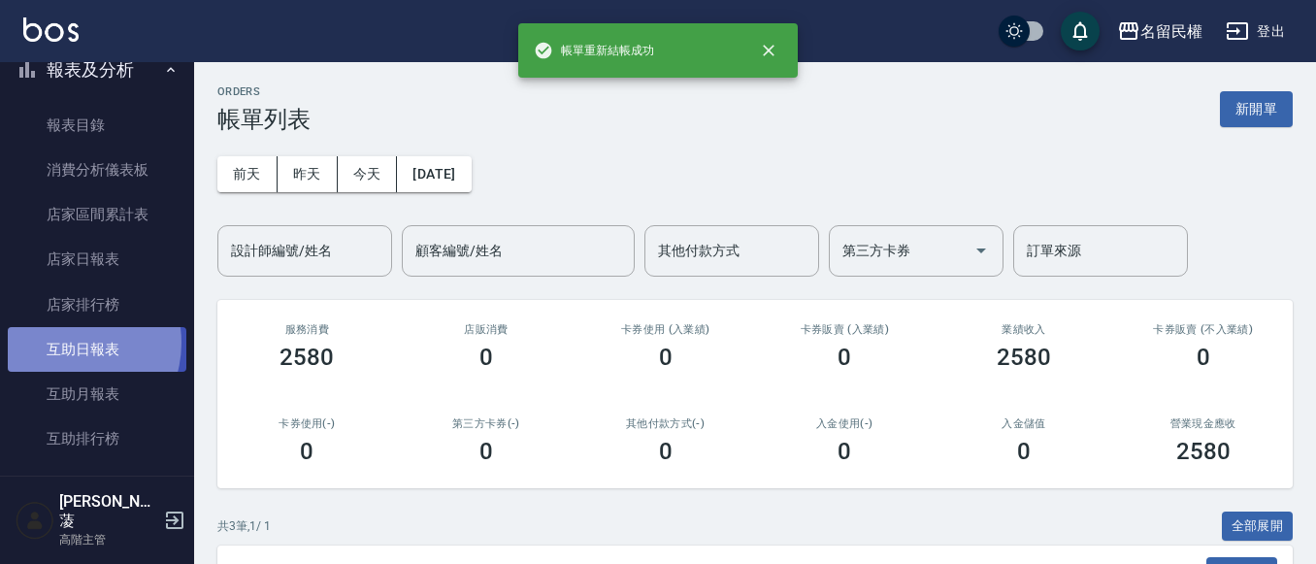
click at [65, 343] on link "互助日報表" at bounding box center [97, 349] width 179 height 45
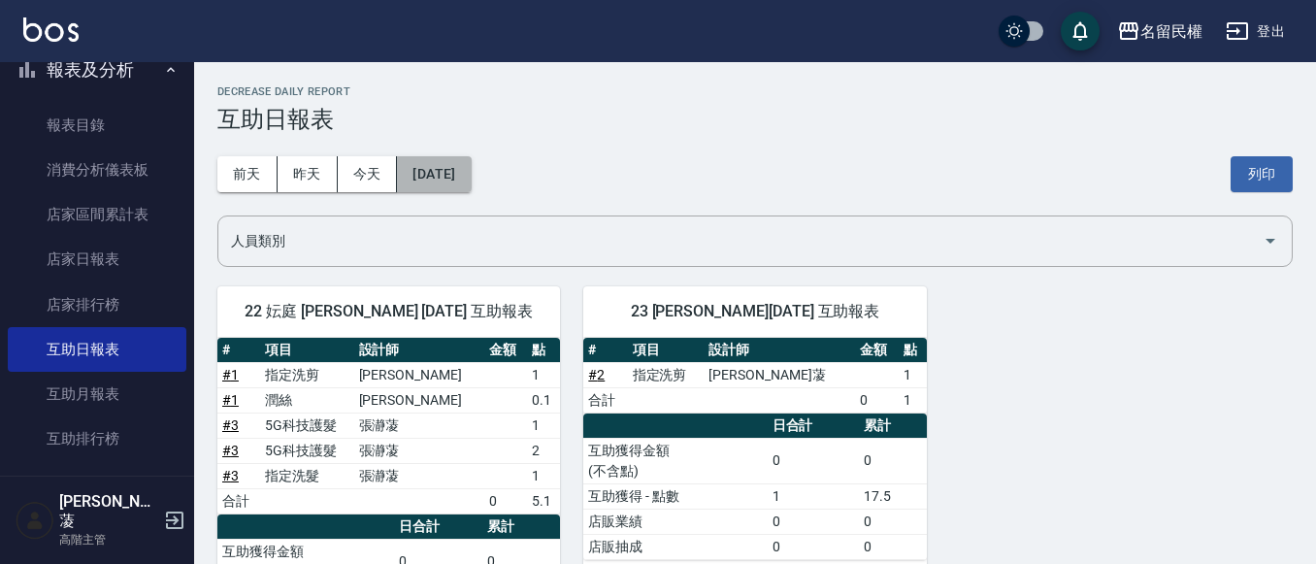
click at [460, 165] on button "[DATE]" at bounding box center [434, 174] width 74 height 36
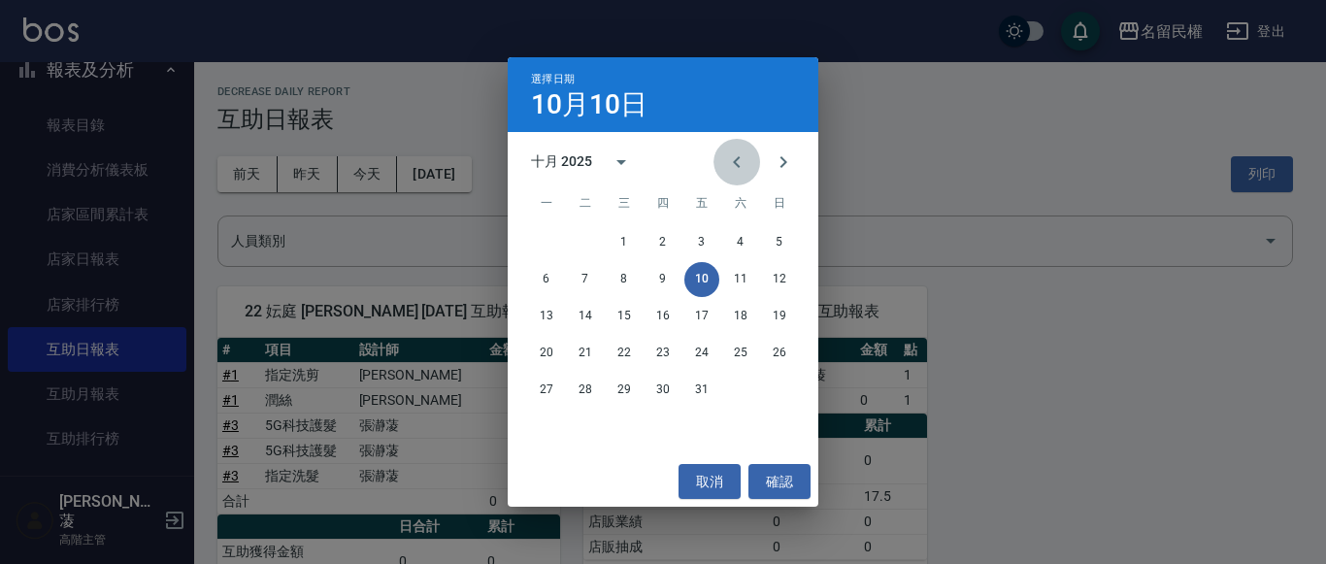
click at [738, 167] on icon "Previous month" at bounding box center [736, 161] width 23 height 23
click at [585, 376] on button "30" at bounding box center [585, 390] width 35 height 35
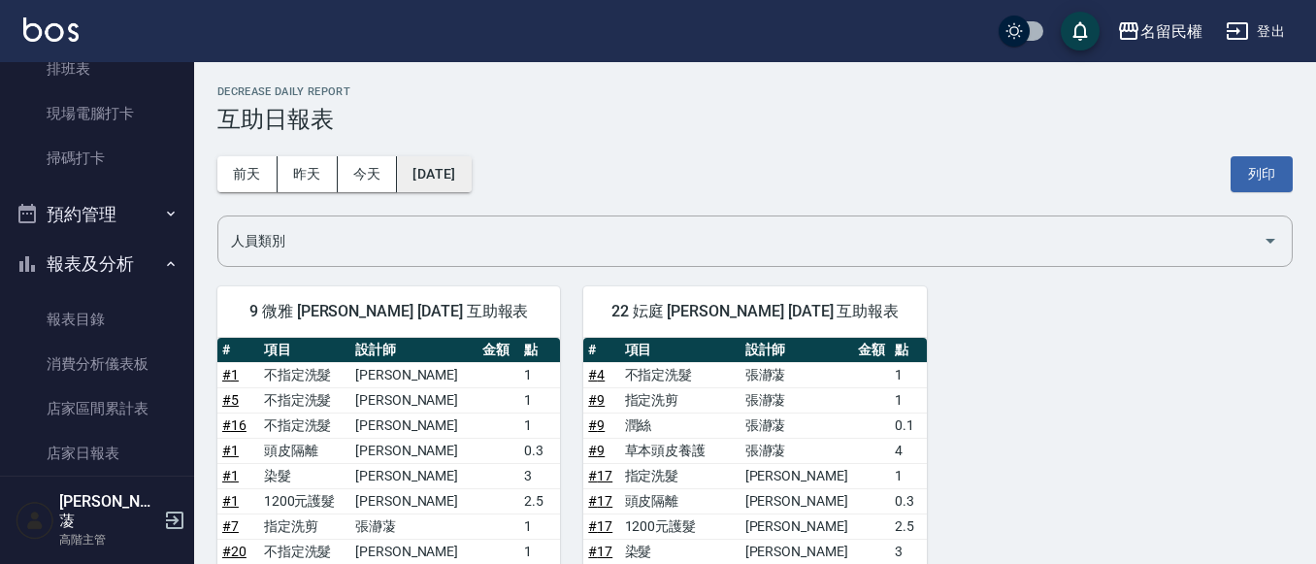
click at [468, 167] on button "[DATE]" at bounding box center [434, 174] width 74 height 36
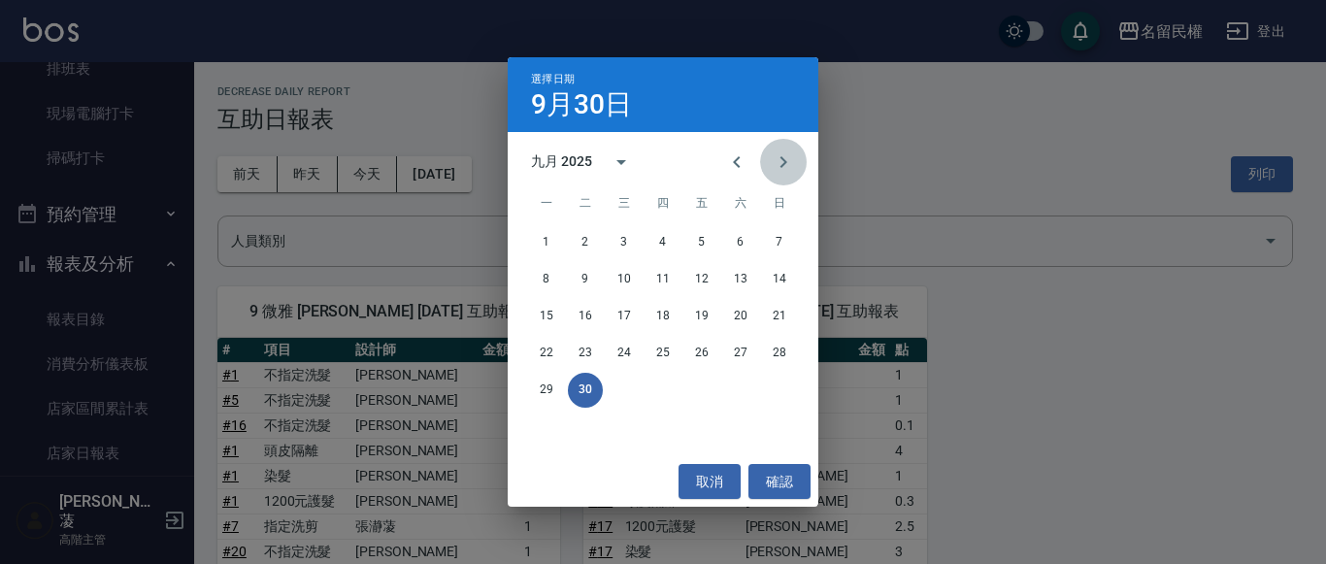
click at [791, 163] on icon "Next month" at bounding box center [783, 161] width 23 height 23
click at [730, 165] on icon "Previous month" at bounding box center [736, 161] width 23 height 23
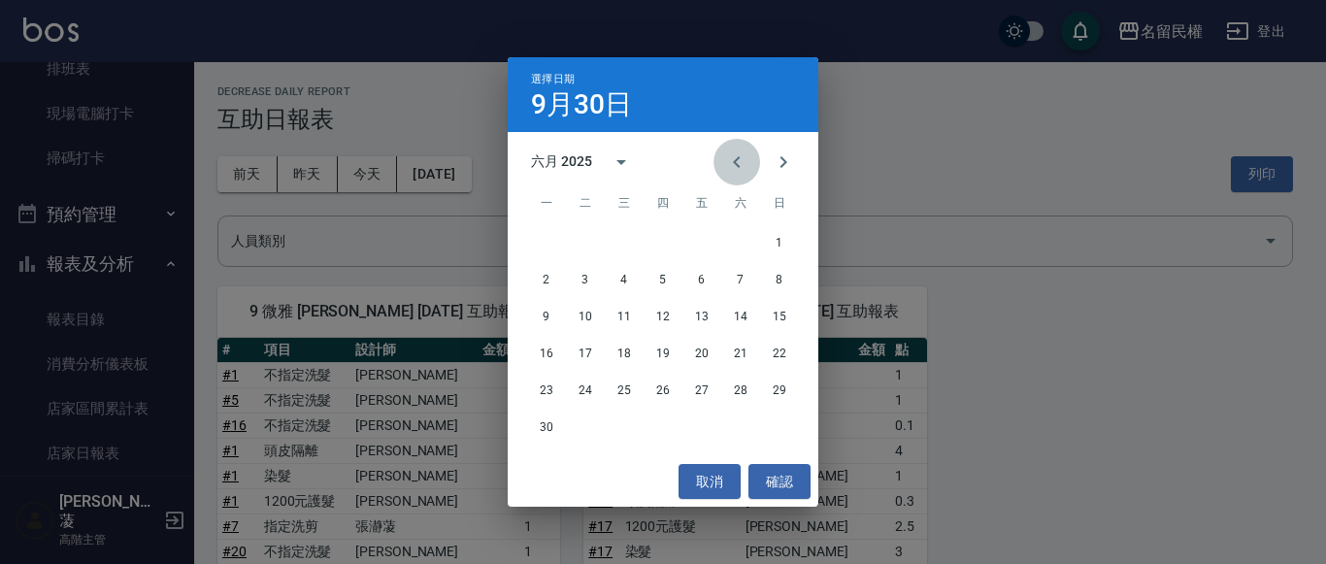
click at [730, 165] on icon "Previous month" at bounding box center [736, 161] width 23 height 23
click at [730, 168] on icon "Previous month" at bounding box center [736, 161] width 23 height 23
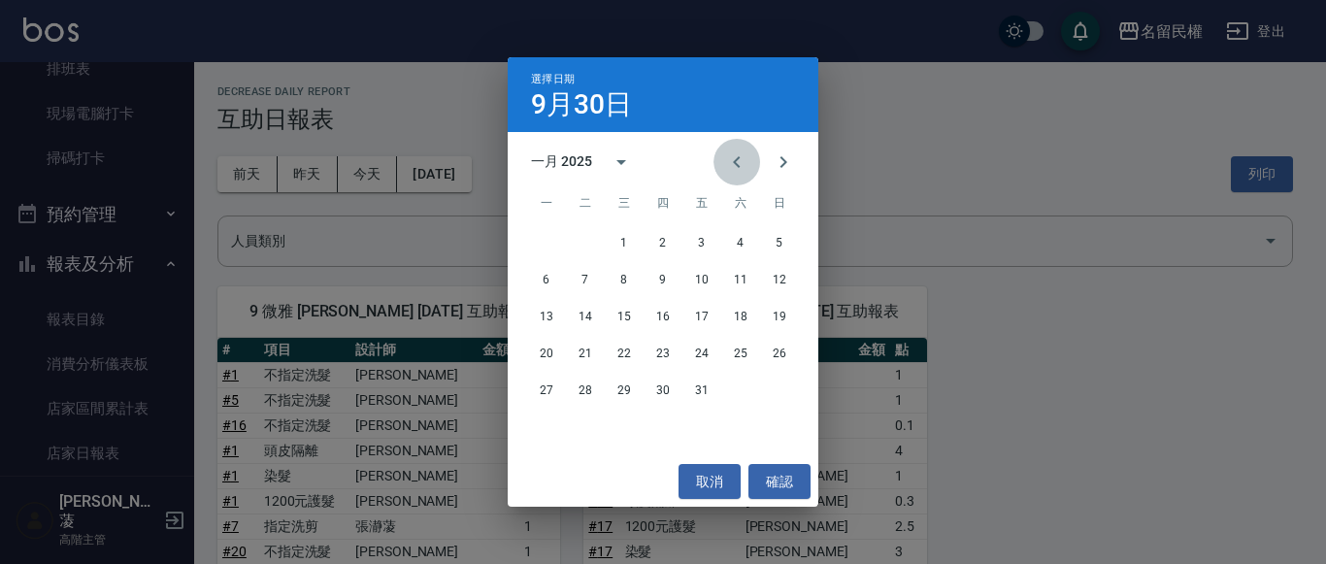
click at [730, 168] on icon "Previous month" at bounding box center [736, 161] width 23 height 23
click at [730, 169] on icon "Previous month" at bounding box center [736, 161] width 23 height 23
click at [546, 425] on button "30" at bounding box center [546, 427] width 35 height 35
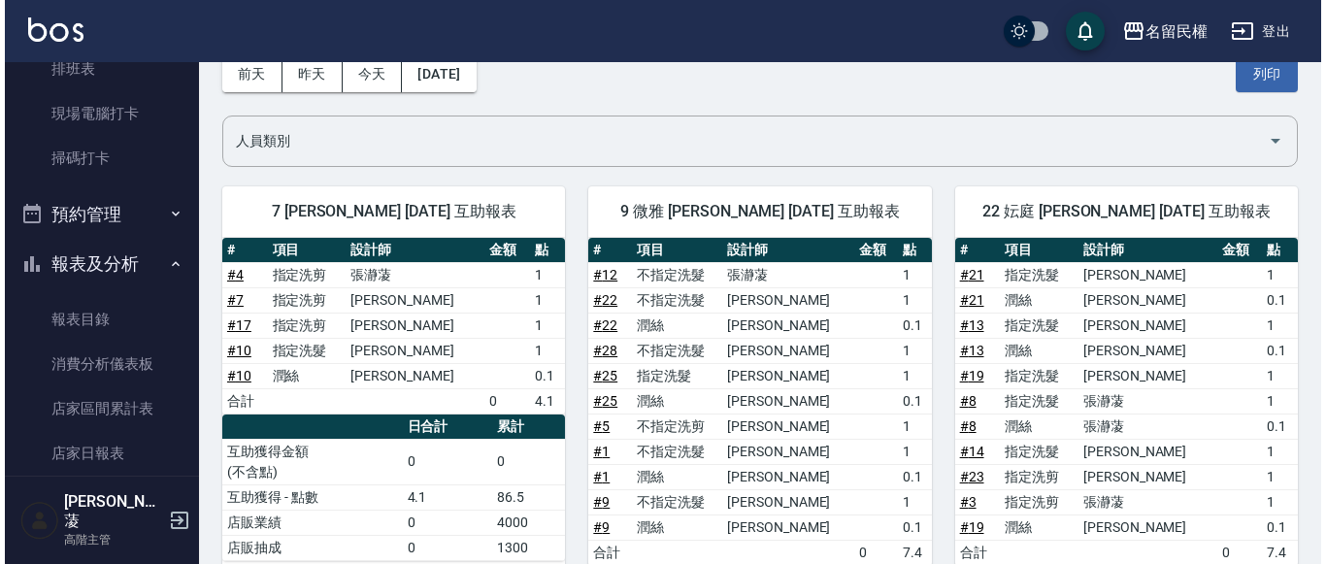
scroll to position [66, 0]
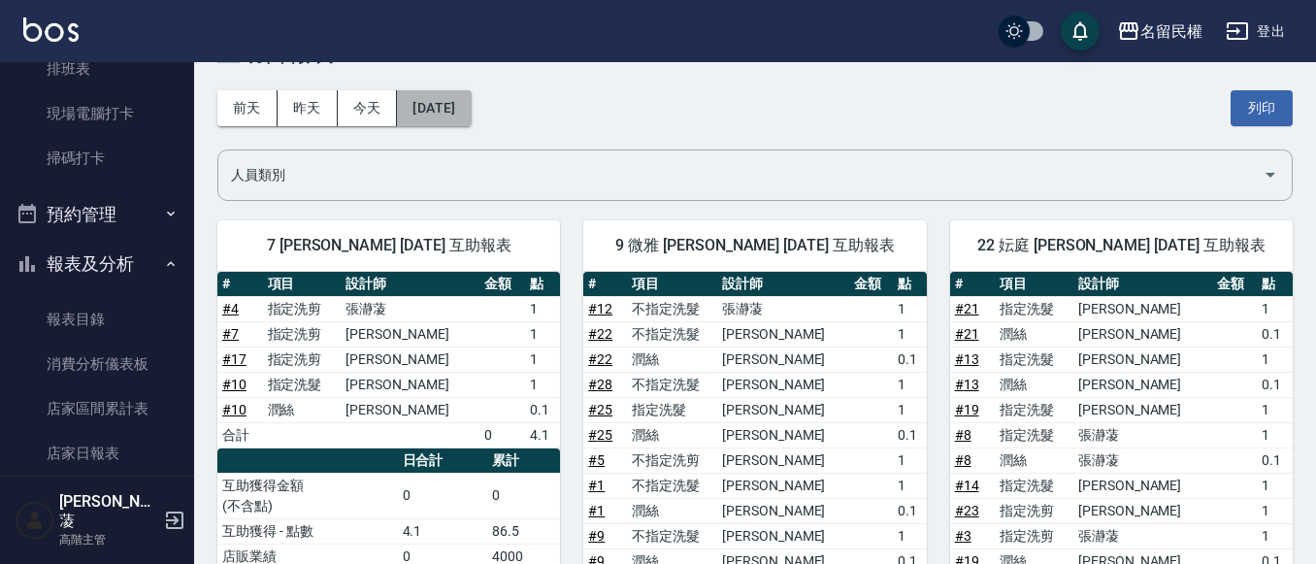
click at [471, 108] on button "[DATE]" at bounding box center [434, 108] width 74 height 36
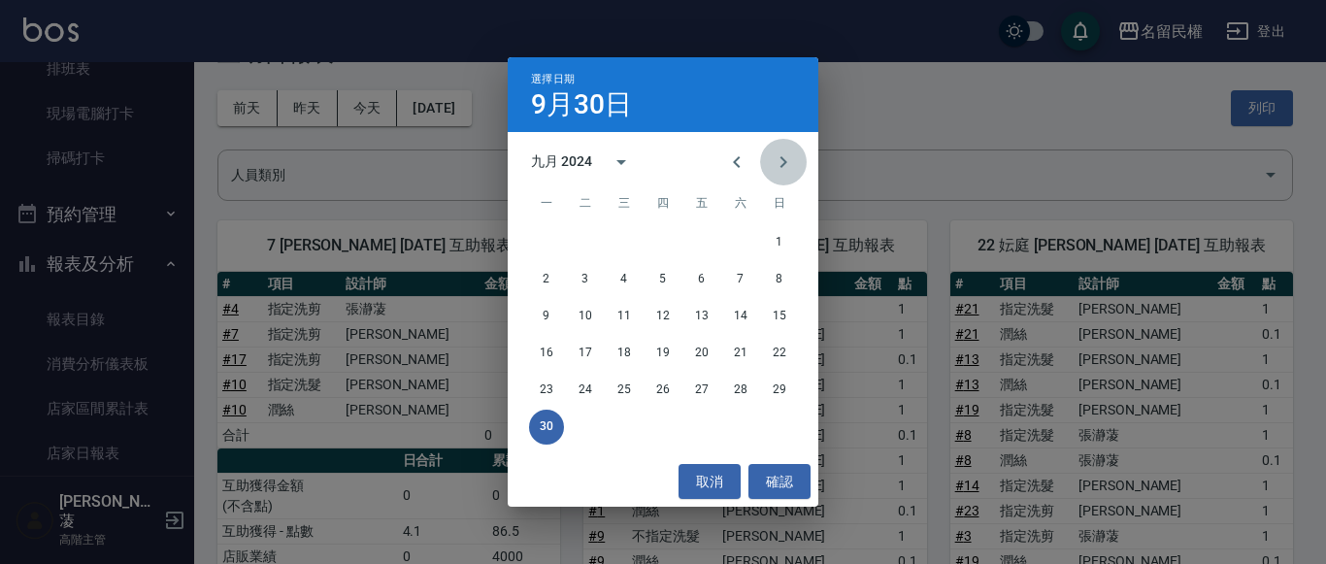
click at [801, 154] on button "Next month" at bounding box center [783, 162] width 47 height 47
click at [626, 376] on button "30" at bounding box center [624, 390] width 35 height 35
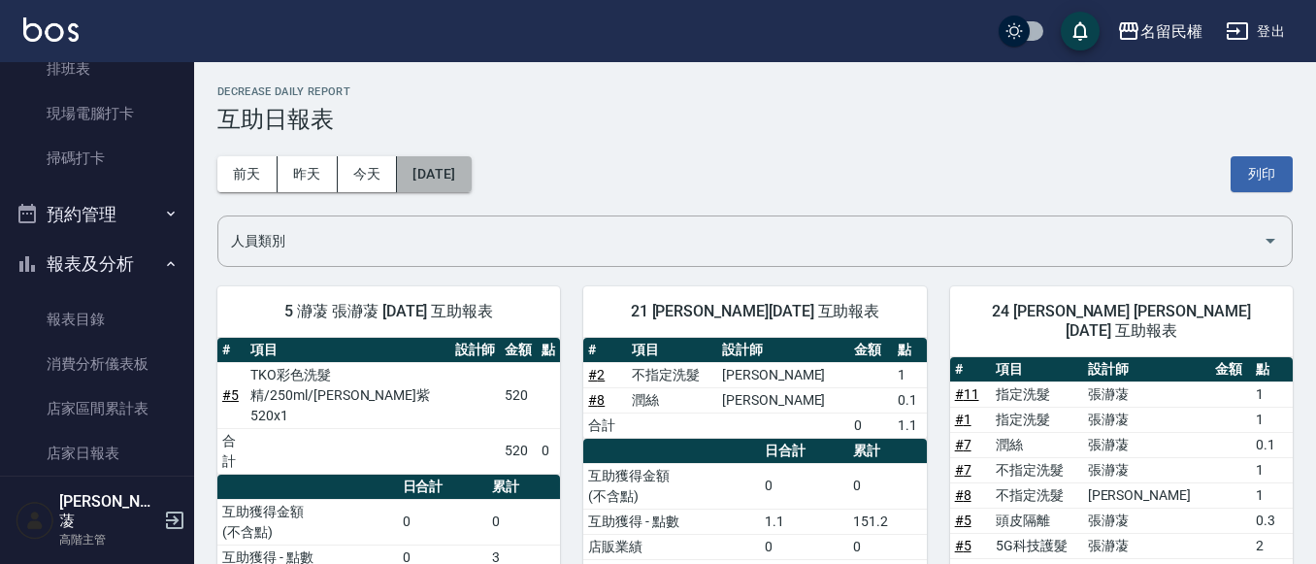
click at [428, 165] on button "[DATE]" at bounding box center [434, 174] width 74 height 36
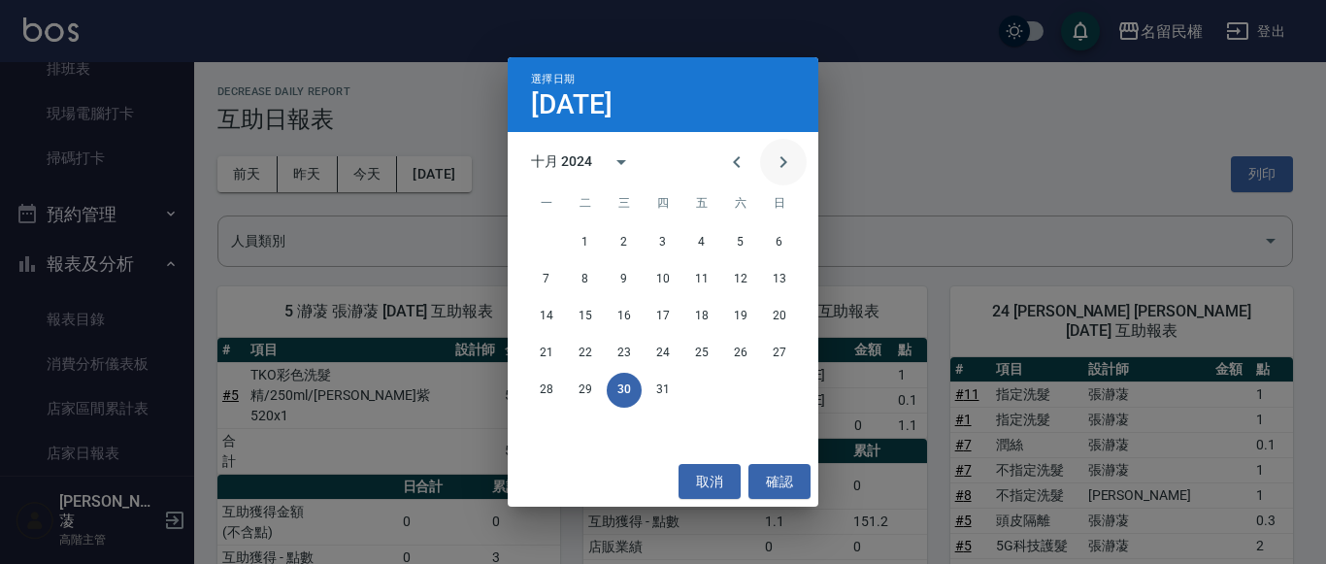
click at [790, 167] on icon "Next month" at bounding box center [783, 161] width 23 height 23
drag, startPoint x: 746, startPoint y: 171, endPoint x: 728, endPoint y: 199, distance: 33.7
click at [746, 172] on icon "Previous month" at bounding box center [736, 161] width 23 height 23
click at [654, 384] on button "31" at bounding box center [662, 390] width 35 height 35
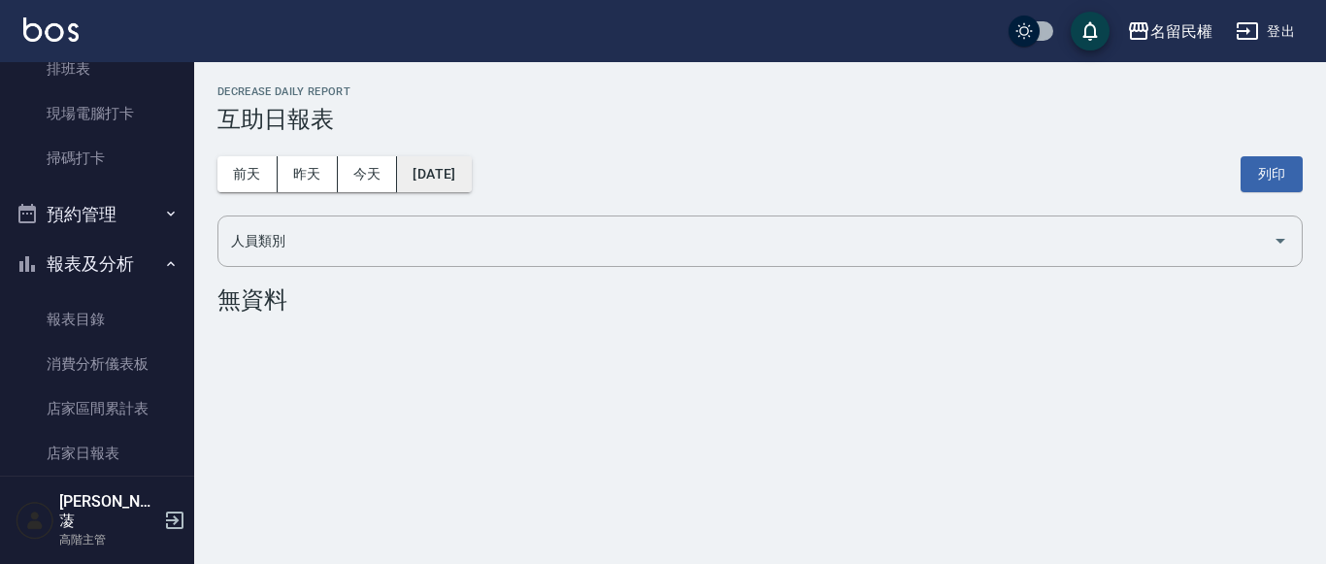
click at [471, 176] on button "[DATE]" at bounding box center [434, 174] width 74 height 36
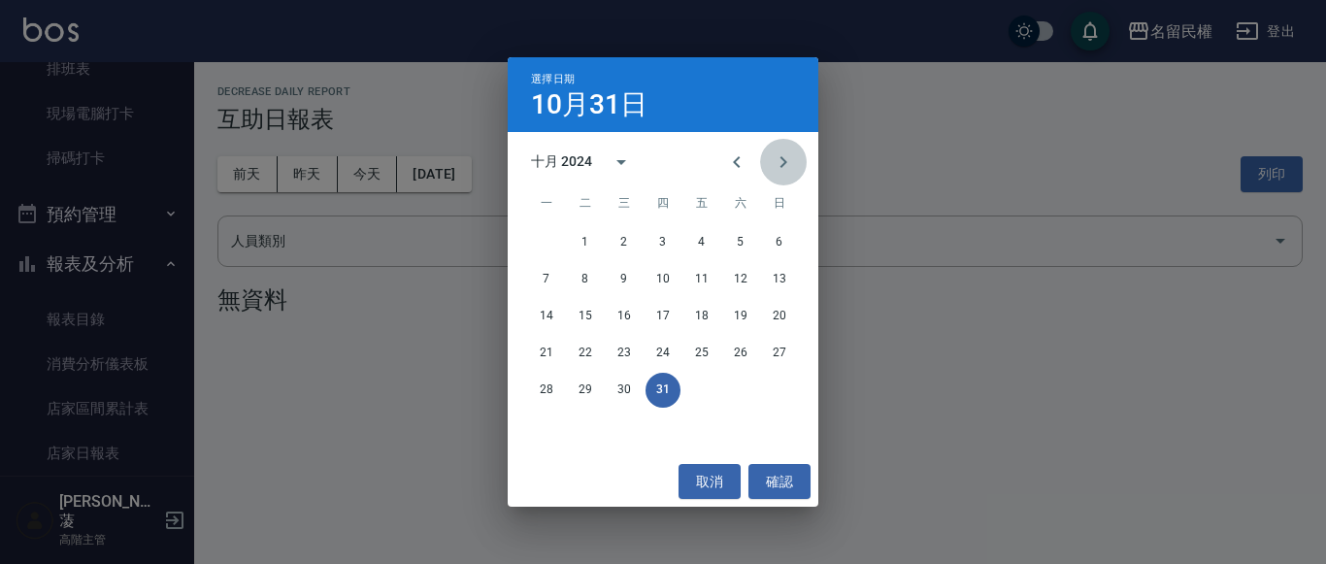
click at [790, 154] on icon "Next month" at bounding box center [783, 161] width 23 height 23
click at [735, 386] on button "30" at bounding box center [740, 390] width 35 height 35
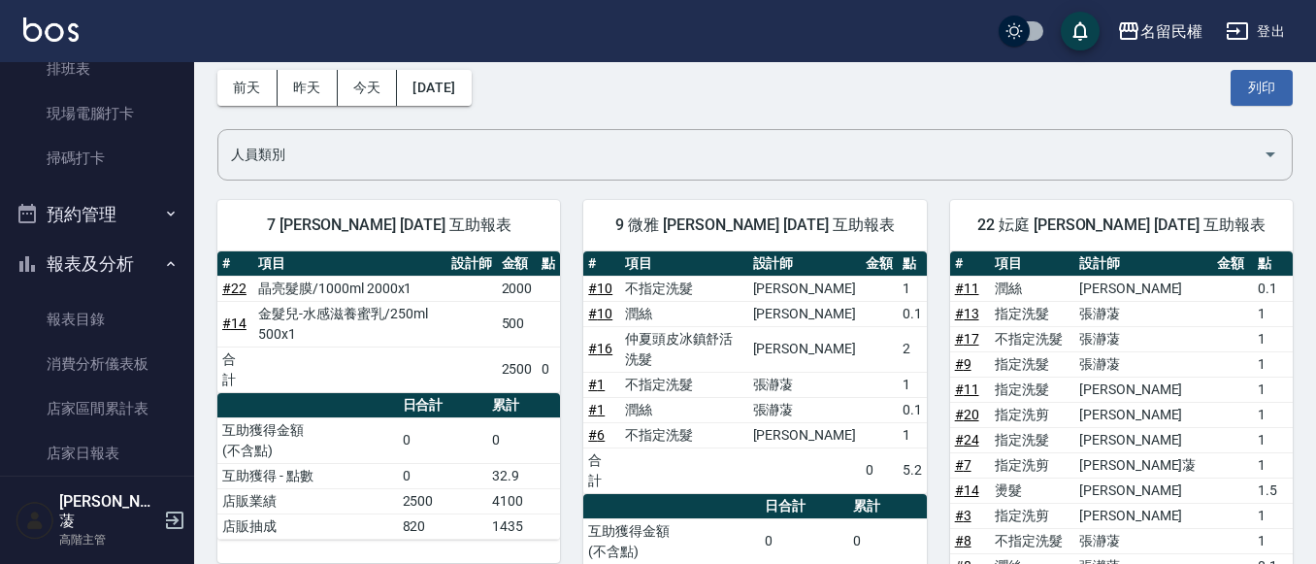
scroll to position [120, 0]
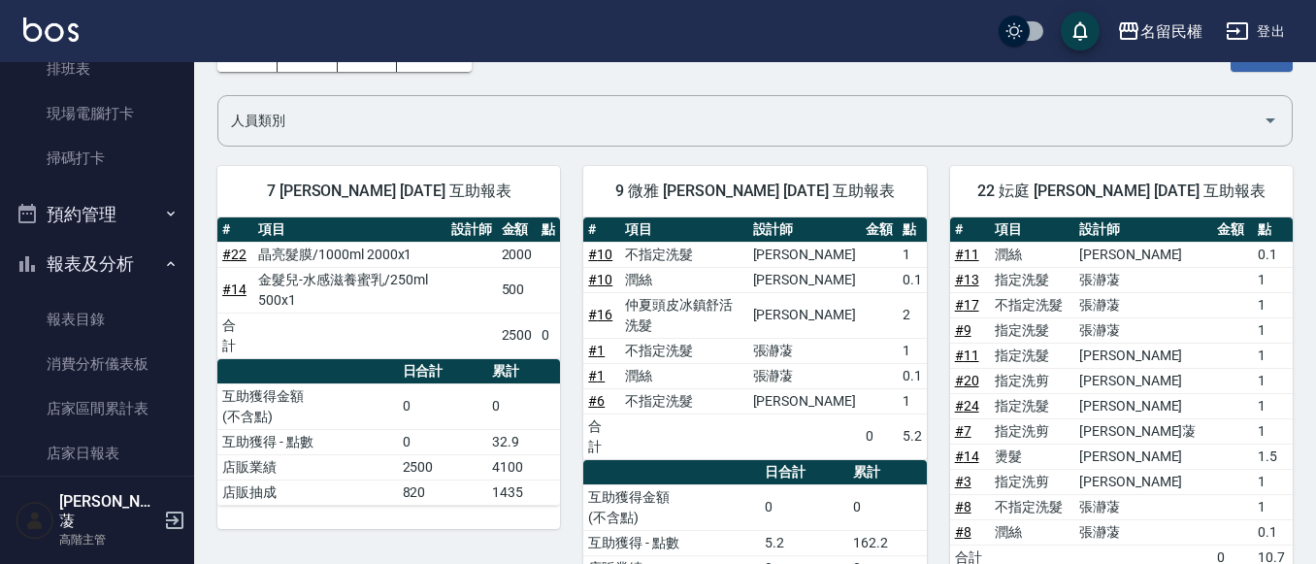
click at [150, 262] on button "報表及分析" at bounding box center [97, 264] width 179 height 50
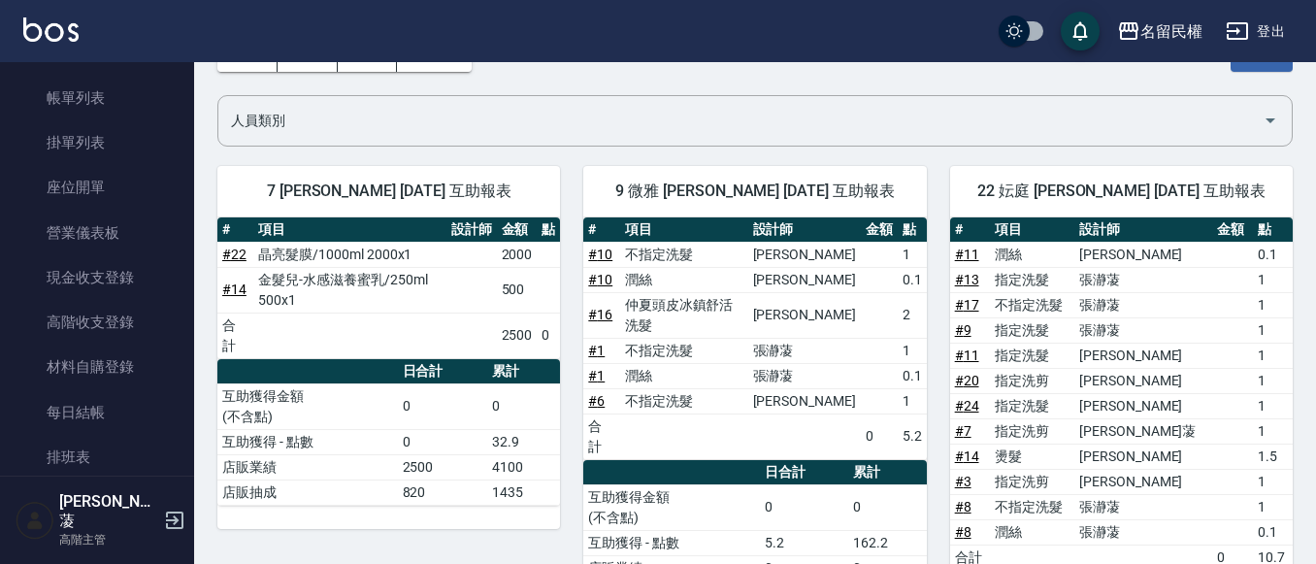
scroll to position [0, 0]
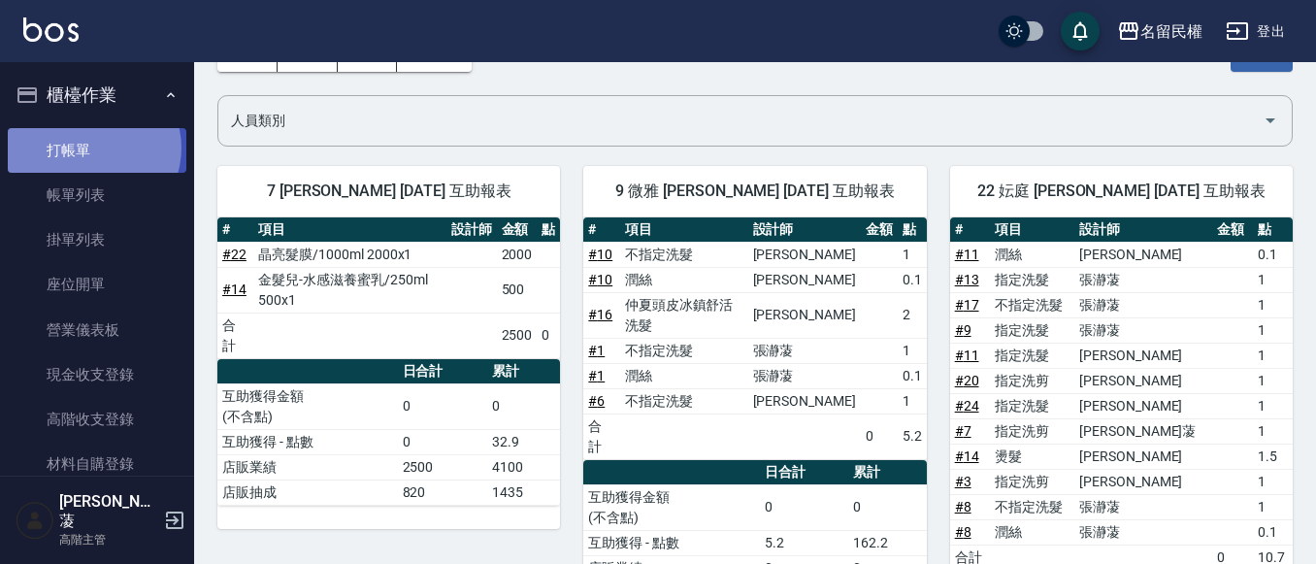
click at [92, 148] on link "打帳單" at bounding box center [97, 150] width 179 height 45
